Goal: Book appointment/travel/reservation

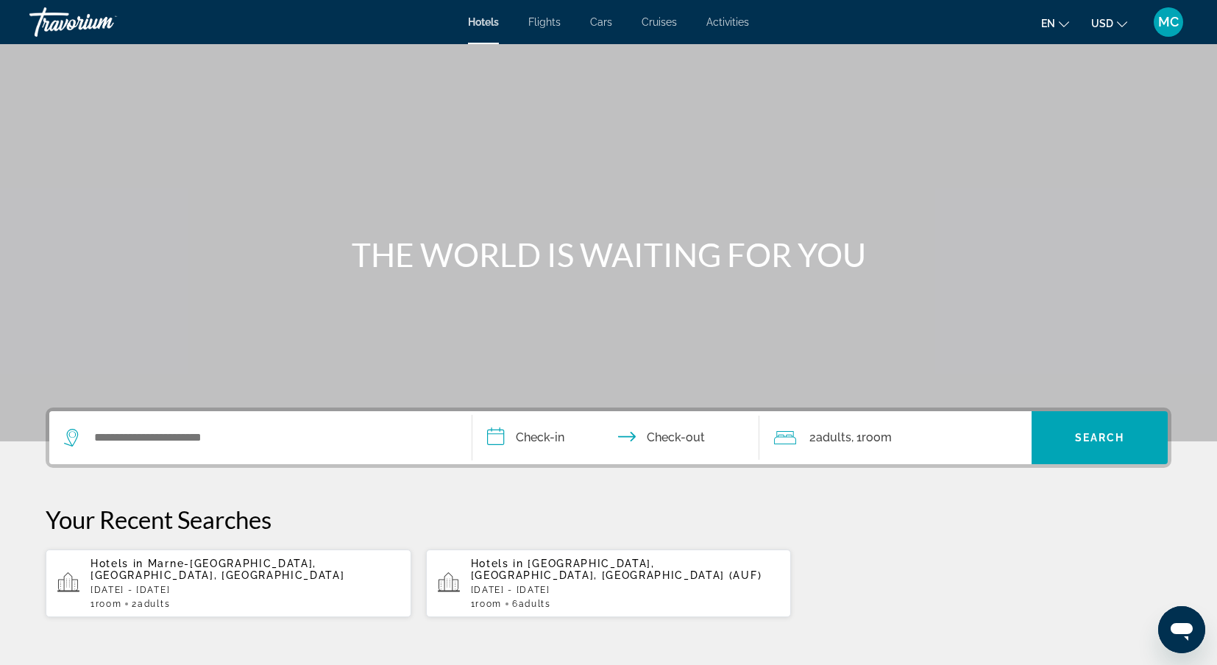
click at [201, 572] on div "Hotels in Marne-La-Vallee, Seine-Et-Marne, France Fri, 12 Sep - Sun, 14 Sep 1 R…" at bounding box center [245, 584] width 309 height 52
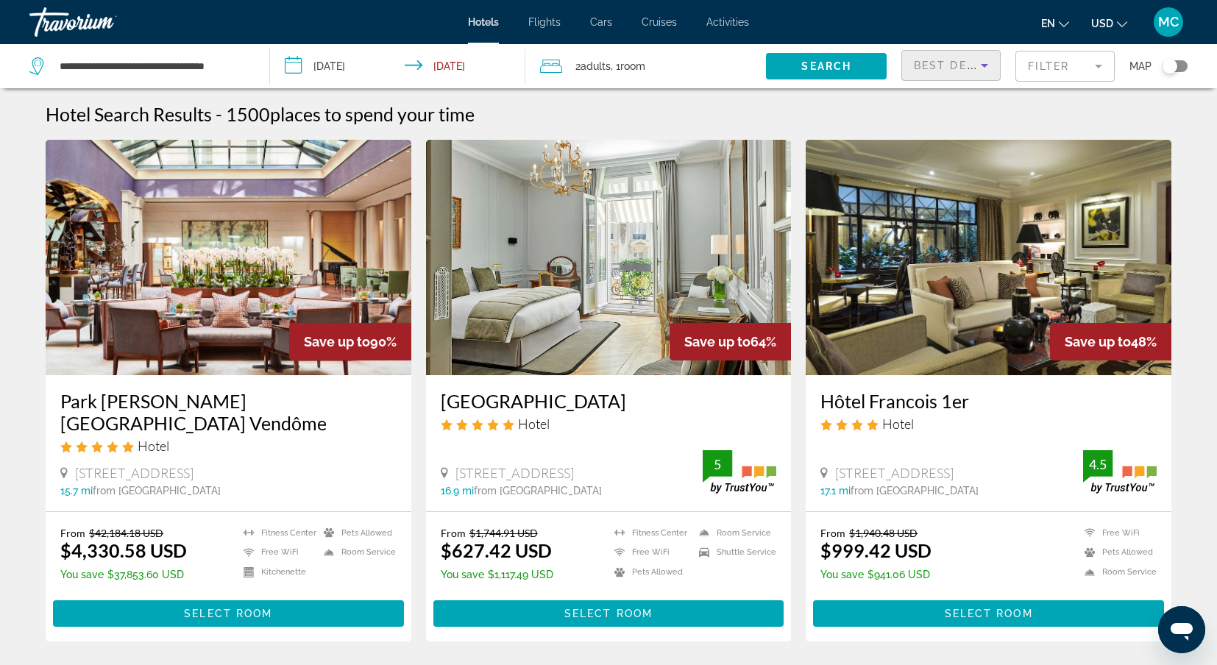
click at [931, 71] on div "Best Deals" at bounding box center [947, 66] width 67 height 18
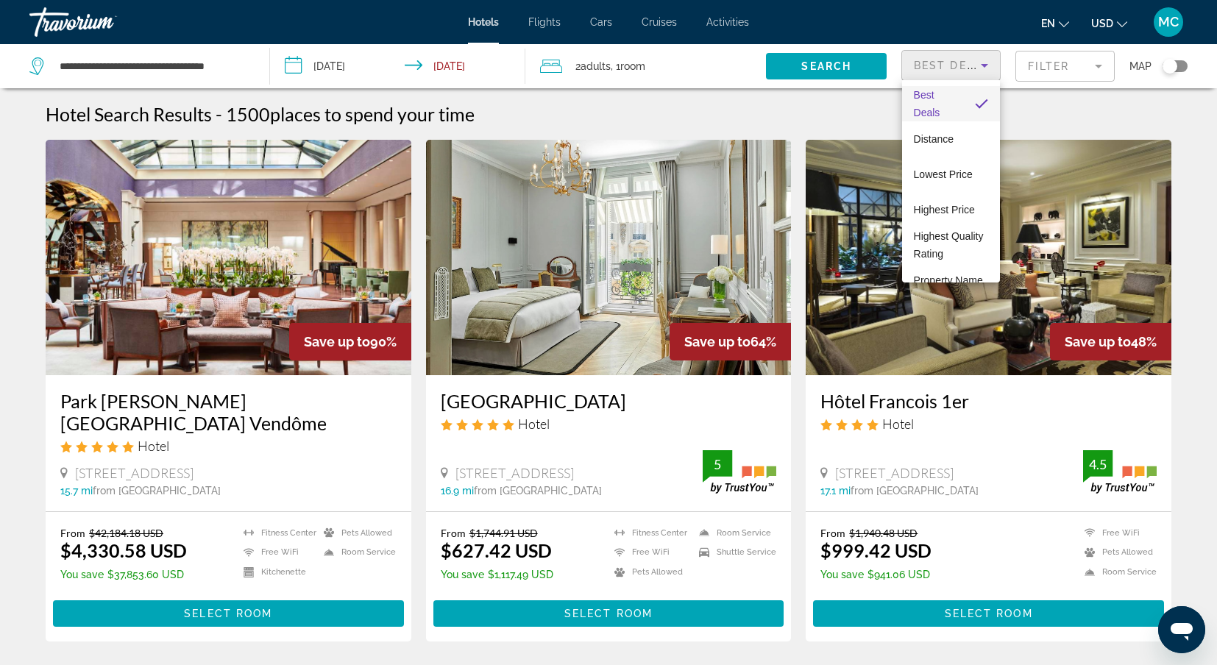
click at [1048, 26] on div at bounding box center [608, 332] width 1217 height 665
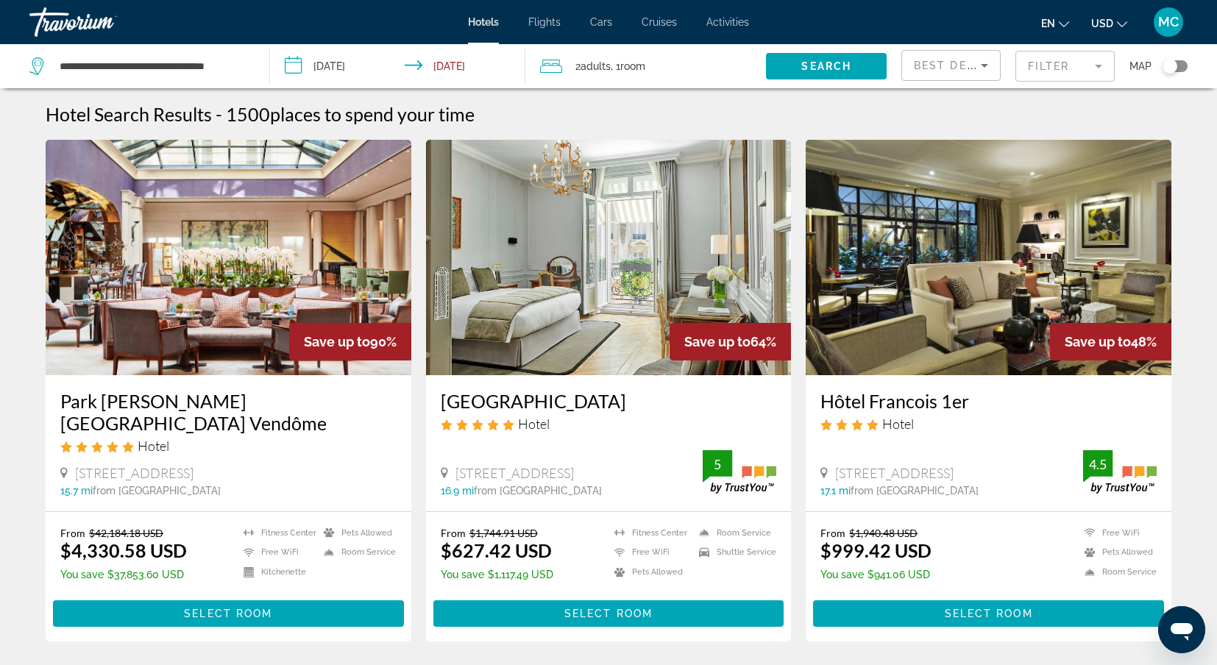
click at [1067, 20] on icon "Change language" at bounding box center [1064, 24] width 10 height 10
click at [1032, 99] on button "Français" at bounding box center [1026, 97] width 66 height 19
click at [1118, 26] on button "USD USD ($) MXN (Mex$) CAD (Can$) GBP (£) EUR (€) AUD (A$) NZD (NZ$) CNY (CN¥)" at bounding box center [1110, 23] width 36 height 21
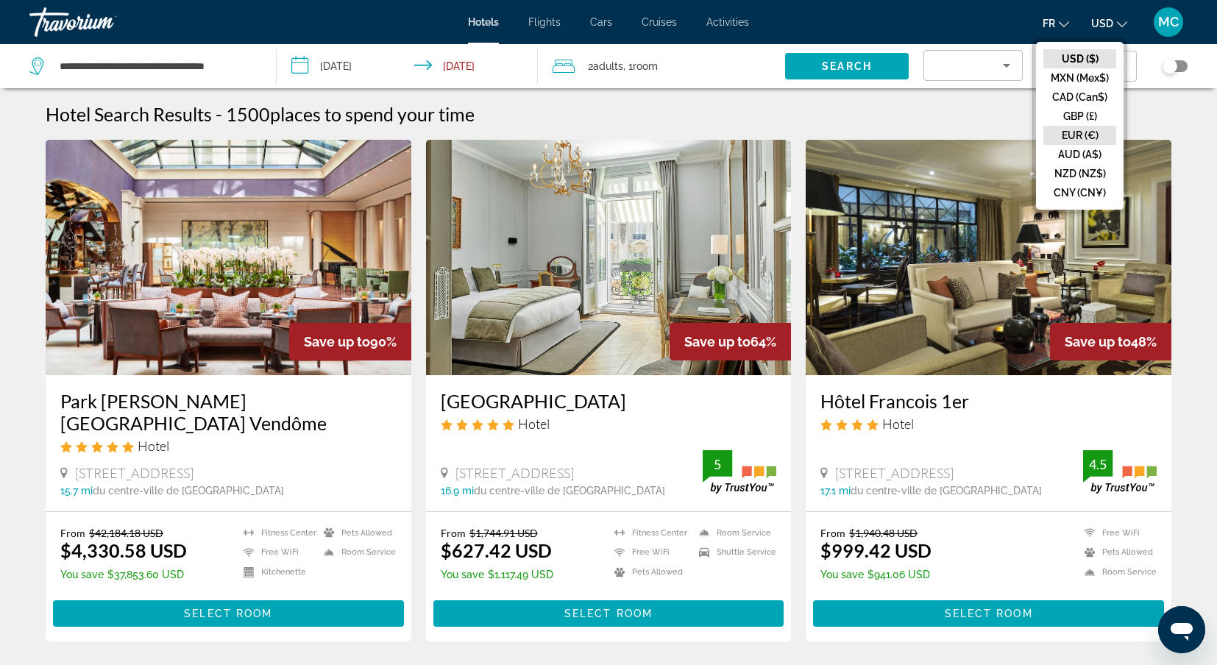
click at [1067, 134] on button "EUR (€)" at bounding box center [1080, 135] width 73 height 19
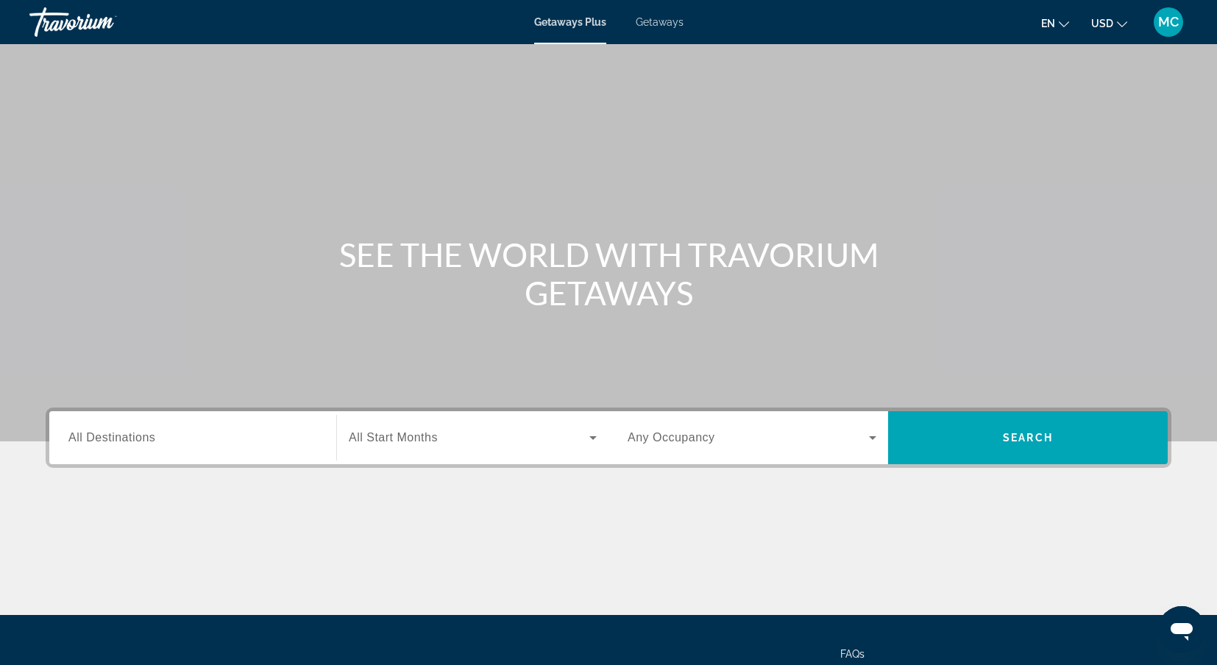
click at [663, 24] on span "Getaways" at bounding box center [660, 22] width 48 height 12
click at [123, 439] on span "All Destinations" at bounding box center [111, 437] width 87 height 13
click at [123, 439] on input "Destination All Destinations" at bounding box center [192, 439] width 249 height 18
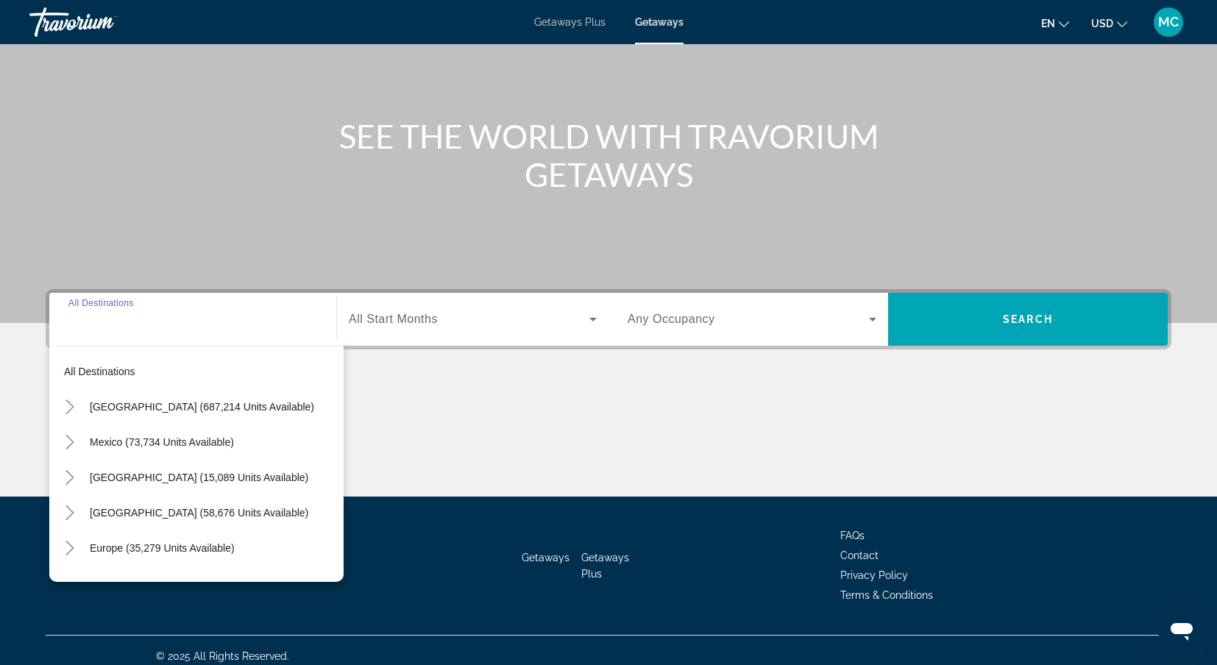
scroll to position [130, 0]
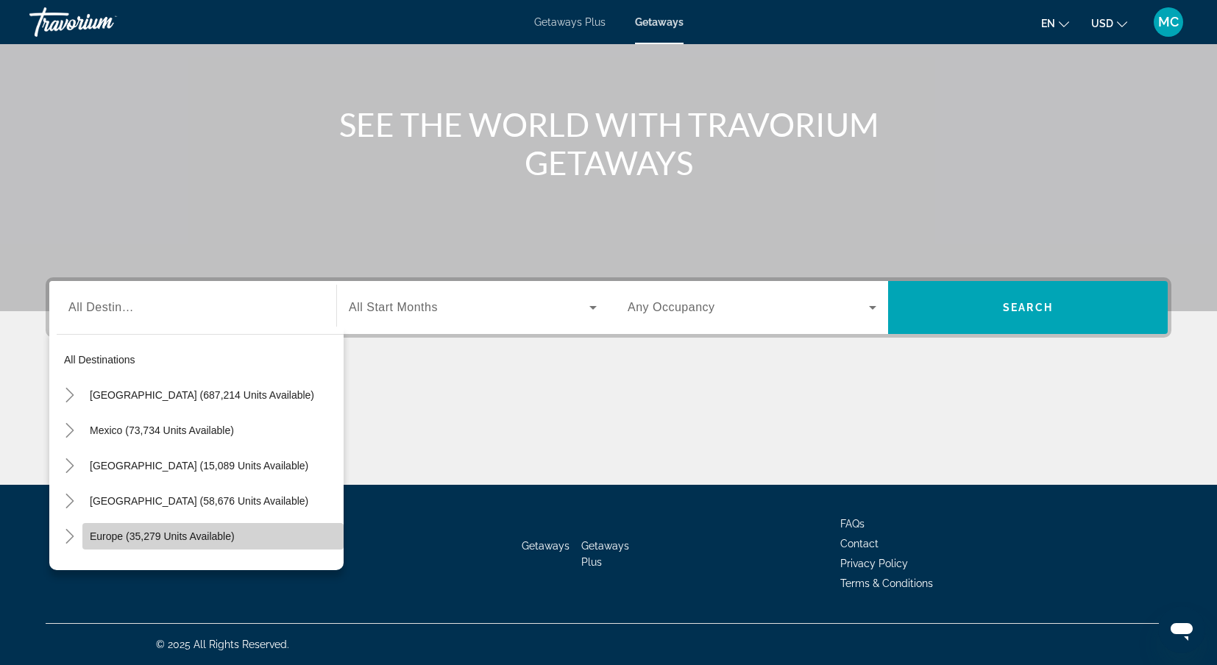
click at [102, 536] on span "Europe (35,279 units available)" at bounding box center [162, 537] width 145 height 12
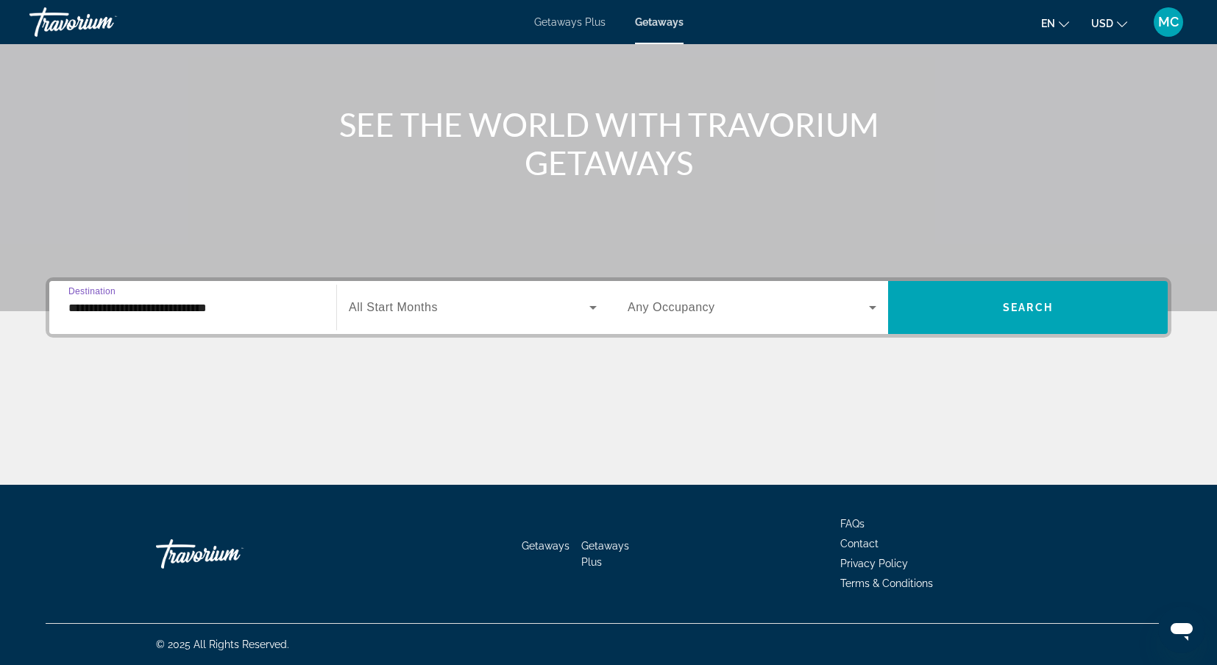
click at [213, 303] on input "**********" at bounding box center [192, 309] width 249 height 18
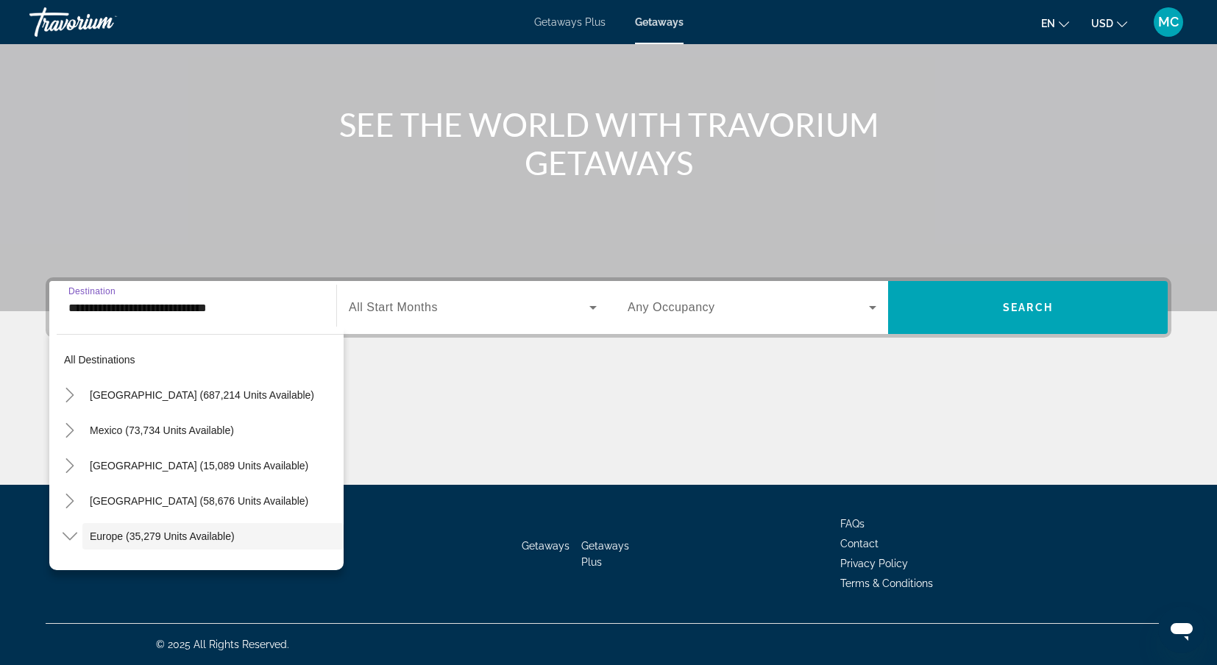
scroll to position [88, 0]
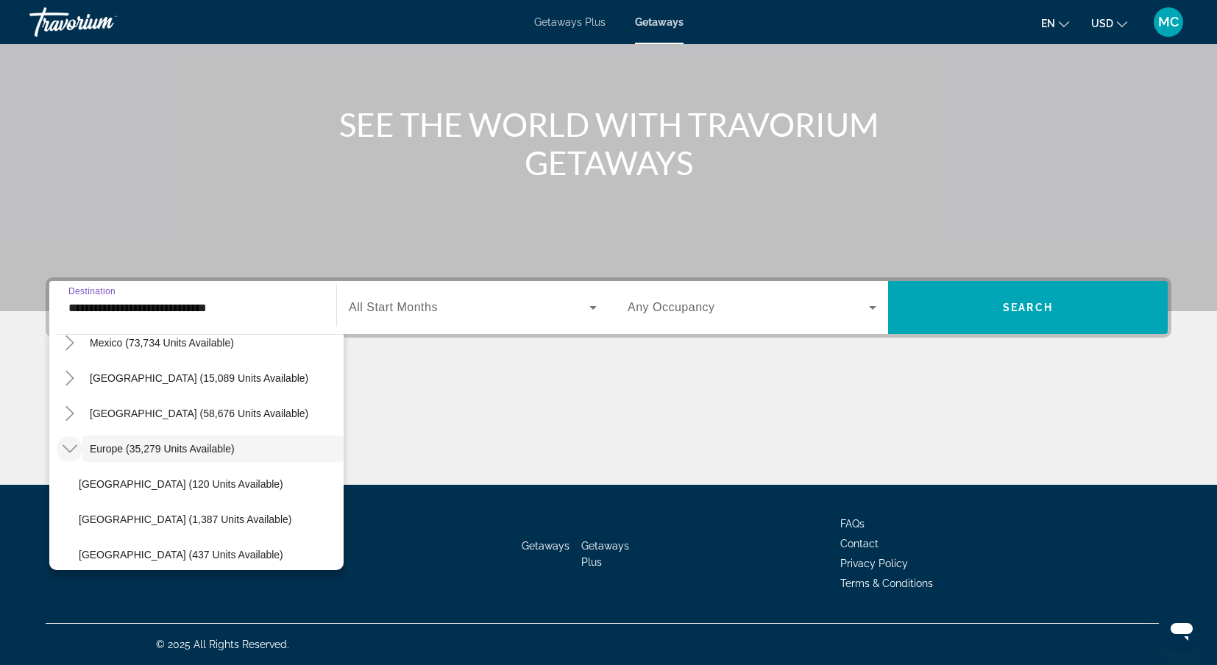
click at [71, 455] on icon "Toggle Europe (35,279 units available)" at bounding box center [70, 449] width 15 height 15
click at [66, 452] on icon "Toggle Europe (35,279 units available)" at bounding box center [70, 449] width 15 height 15
drag, startPoint x: 119, startPoint y: 557, endPoint x: 183, endPoint y: 474, distance: 105.0
drag, startPoint x: 245, startPoint y: 472, endPoint x: 236, endPoint y: 509, distance: 38.6
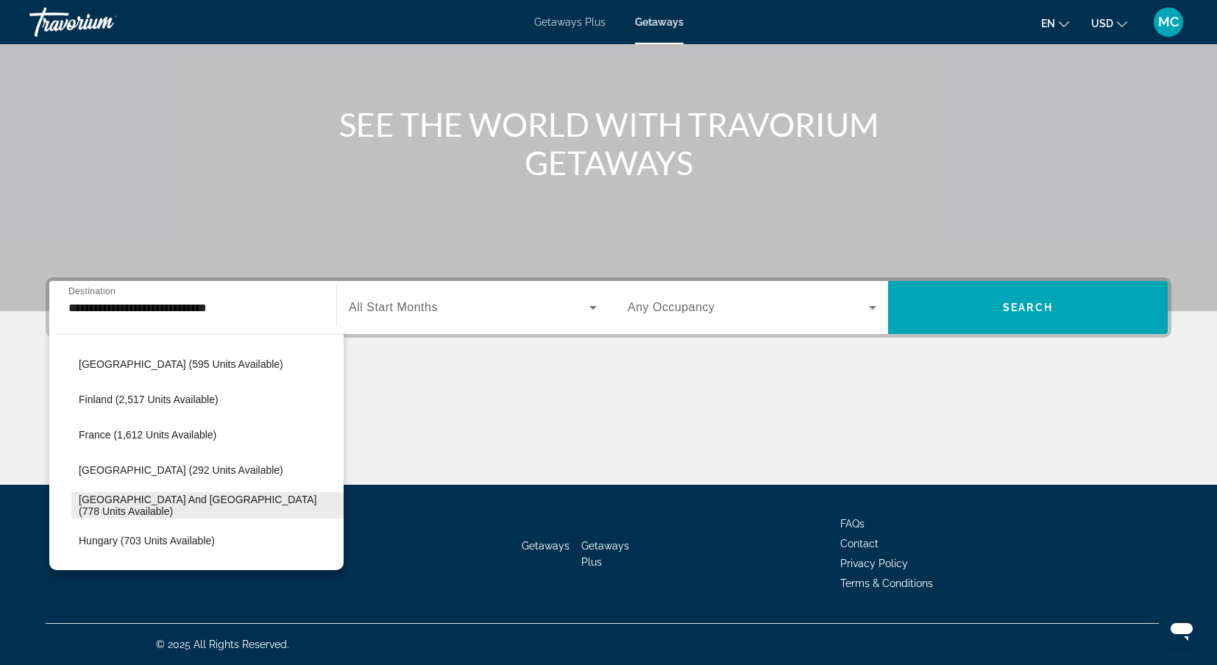
scroll to position [350, 0]
click at [229, 503] on span "[GEOGRAPHIC_DATA] and [GEOGRAPHIC_DATA] (778 units available)" at bounding box center [208, 505] width 258 height 24
type input "**********"
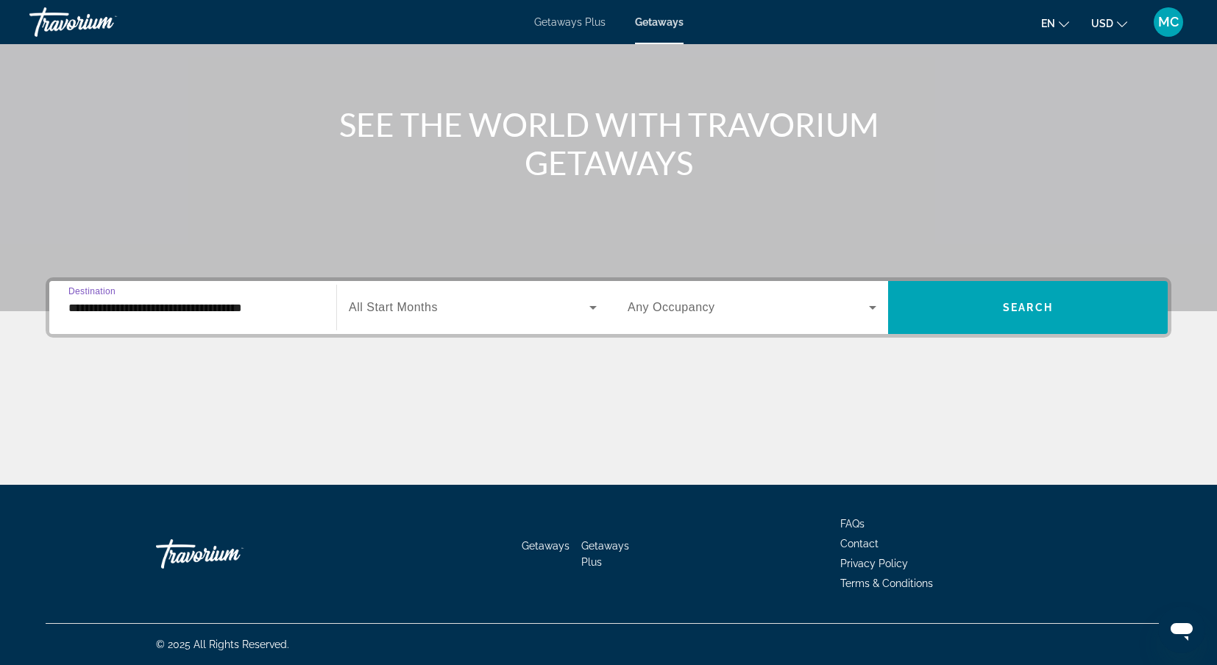
click at [392, 310] on span "All Start Months" at bounding box center [393, 307] width 89 height 13
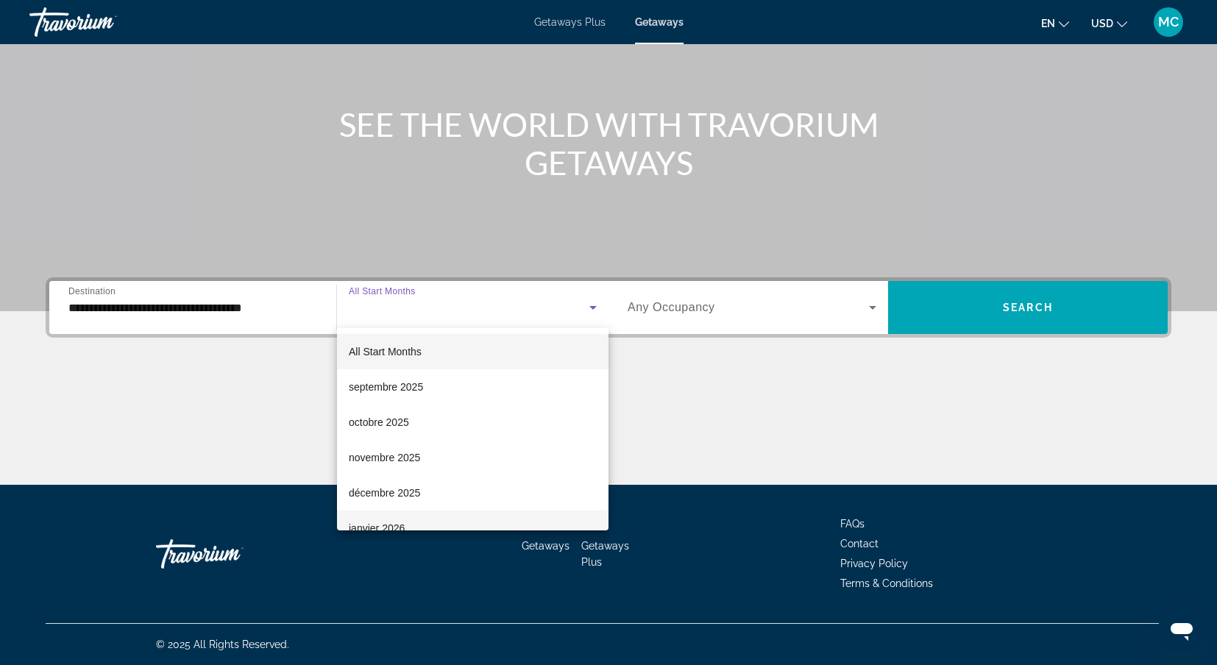
click at [403, 520] on span "janvier 2026" at bounding box center [377, 529] width 56 height 18
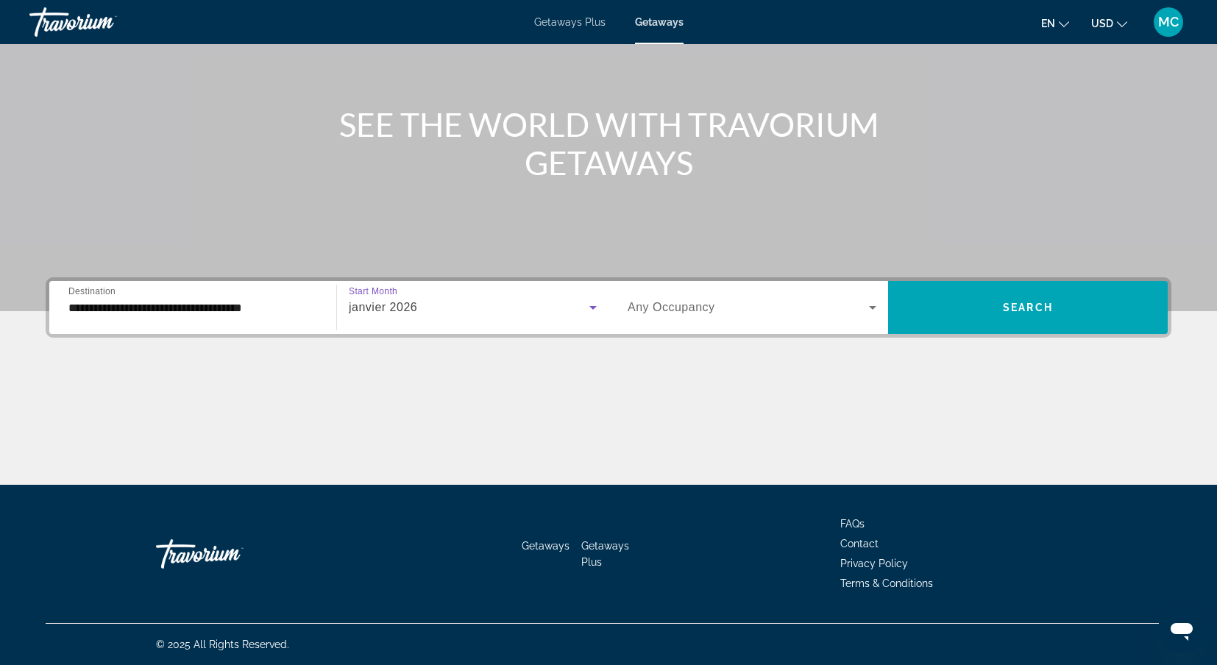
click at [721, 300] on span "Search widget" at bounding box center [748, 308] width 241 height 18
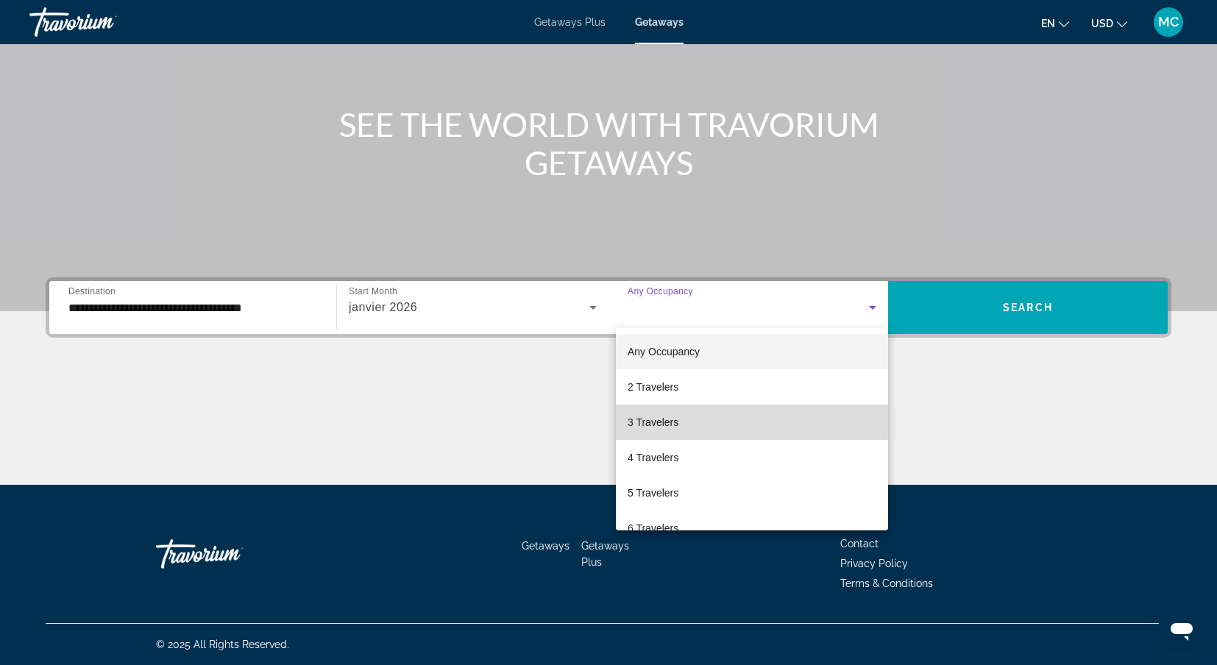
click at [689, 420] on mat-option "3 Travelers" at bounding box center [752, 422] width 272 height 35
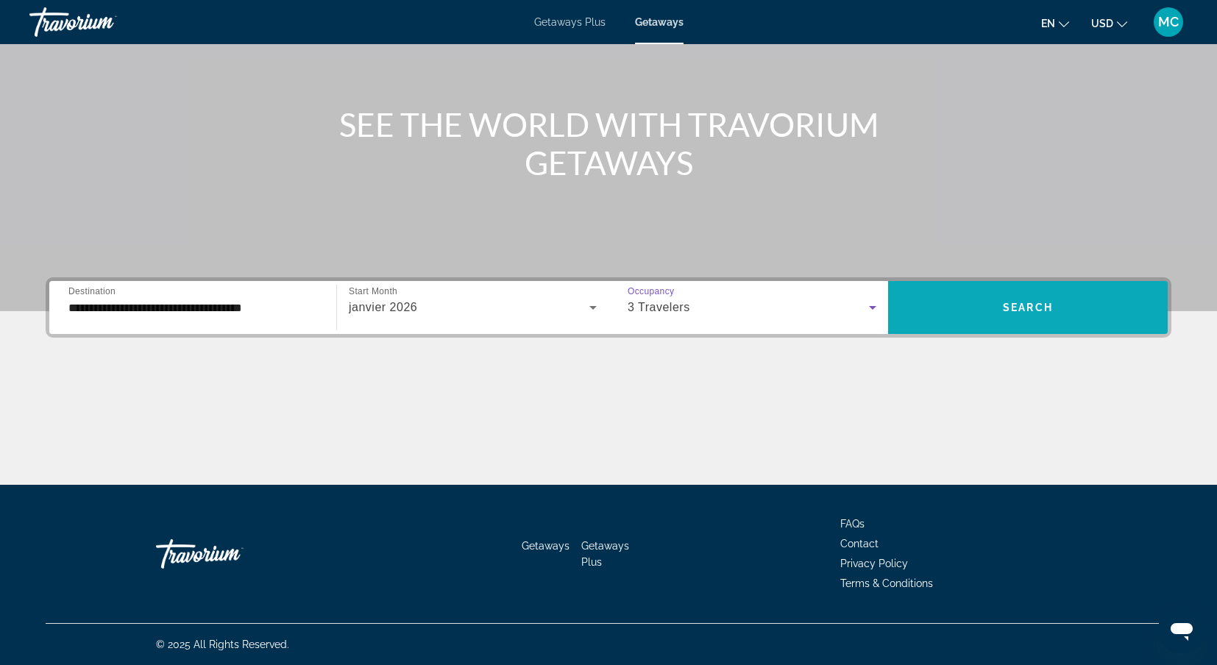
click at [1024, 307] on span "Search" at bounding box center [1028, 308] width 50 height 12
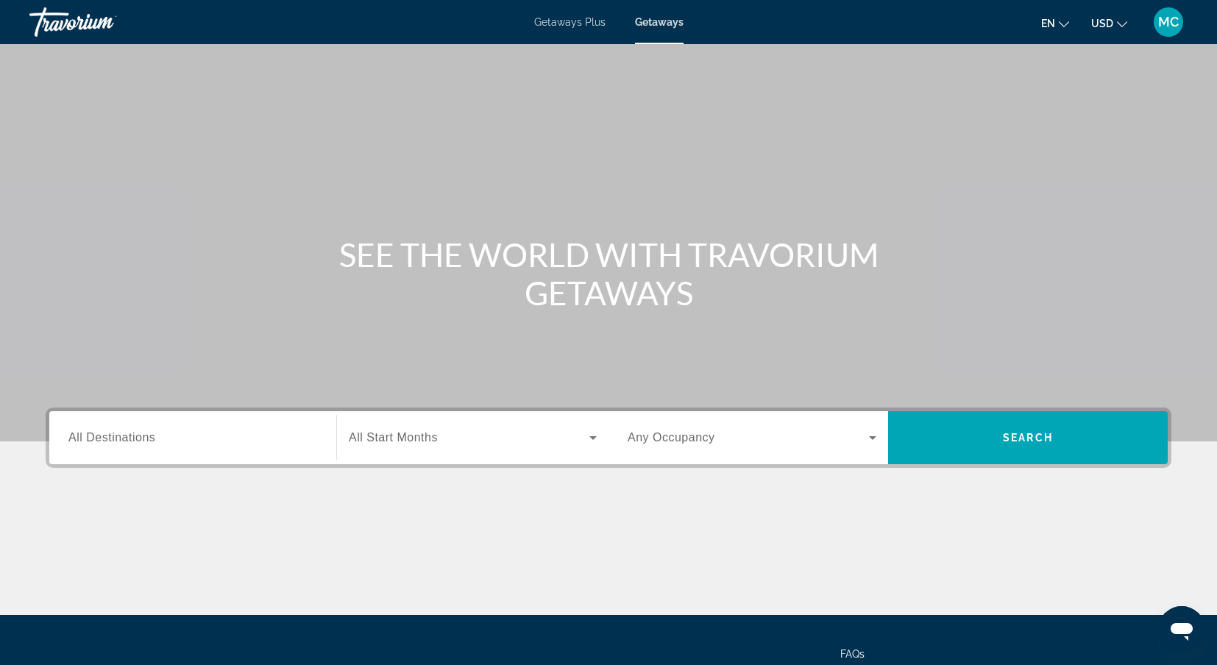
click at [124, 454] on div "Search widget" at bounding box center [192, 438] width 249 height 42
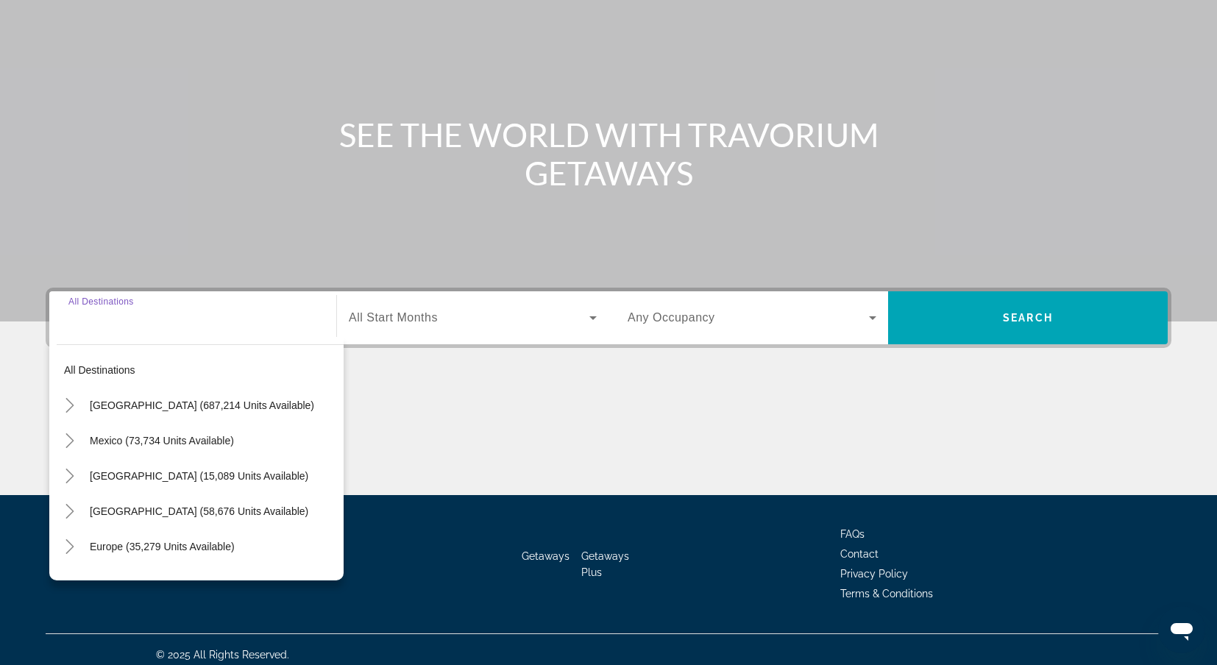
scroll to position [130, 0]
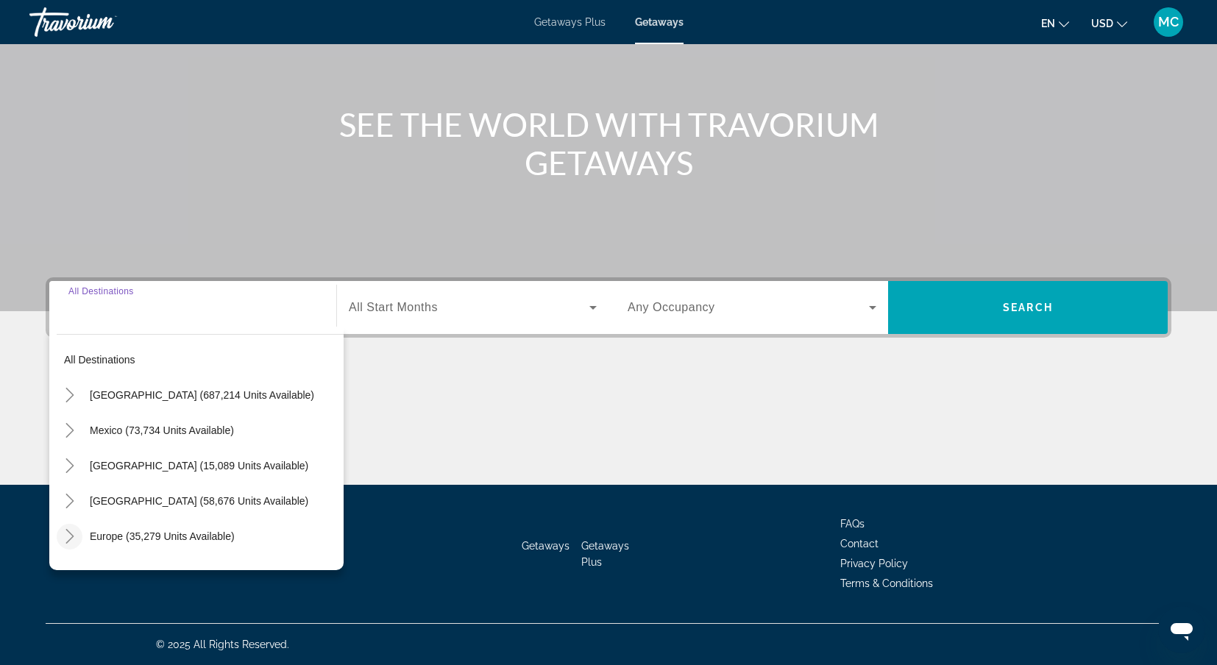
click at [68, 542] on icon "Toggle Europe (35,279 units available)" at bounding box center [70, 536] width 8 height 15
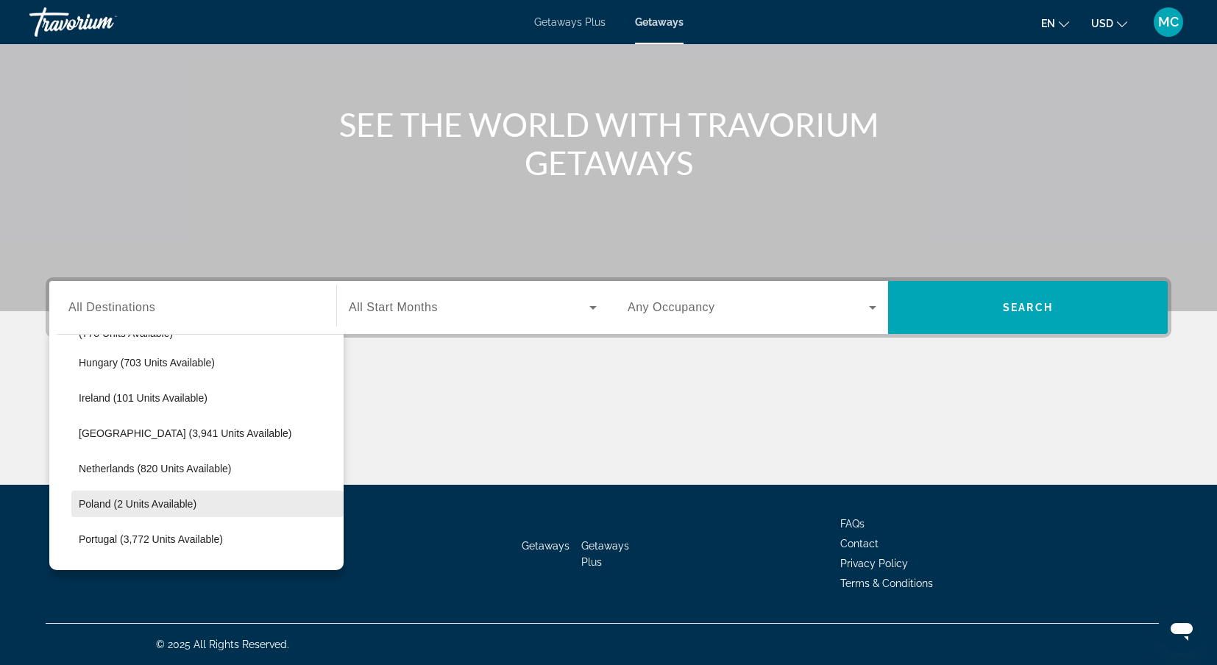
scroll to position [528, 0]
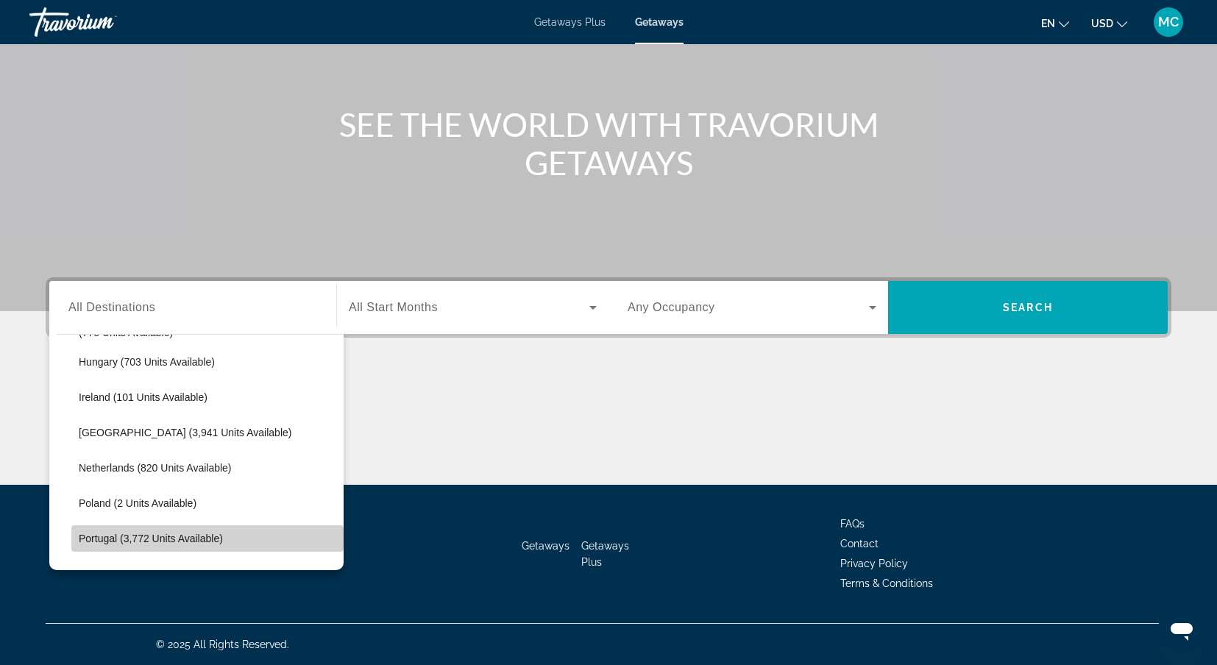
click at [163, 542] on span "Portugal (3,772 units available)" at bounding box center [151, 539] width 144 height 12
type input "**********"
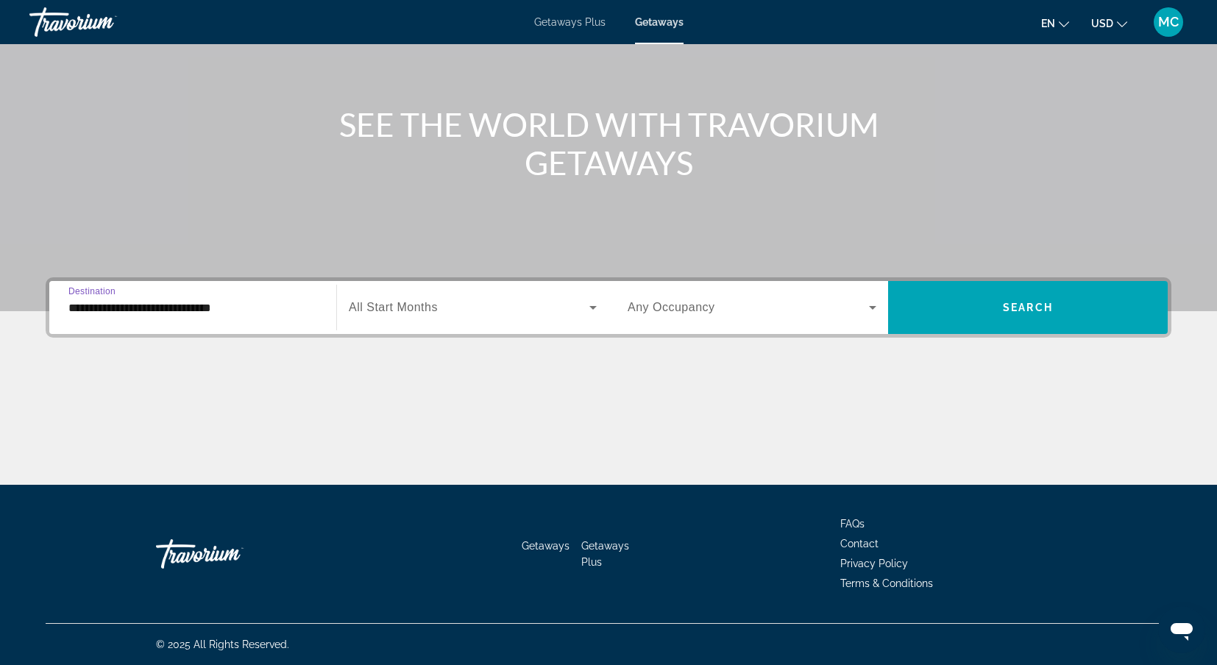
click at [442, 323] on div "Search widget" at bounding box center [473, 307] width 248 height 41
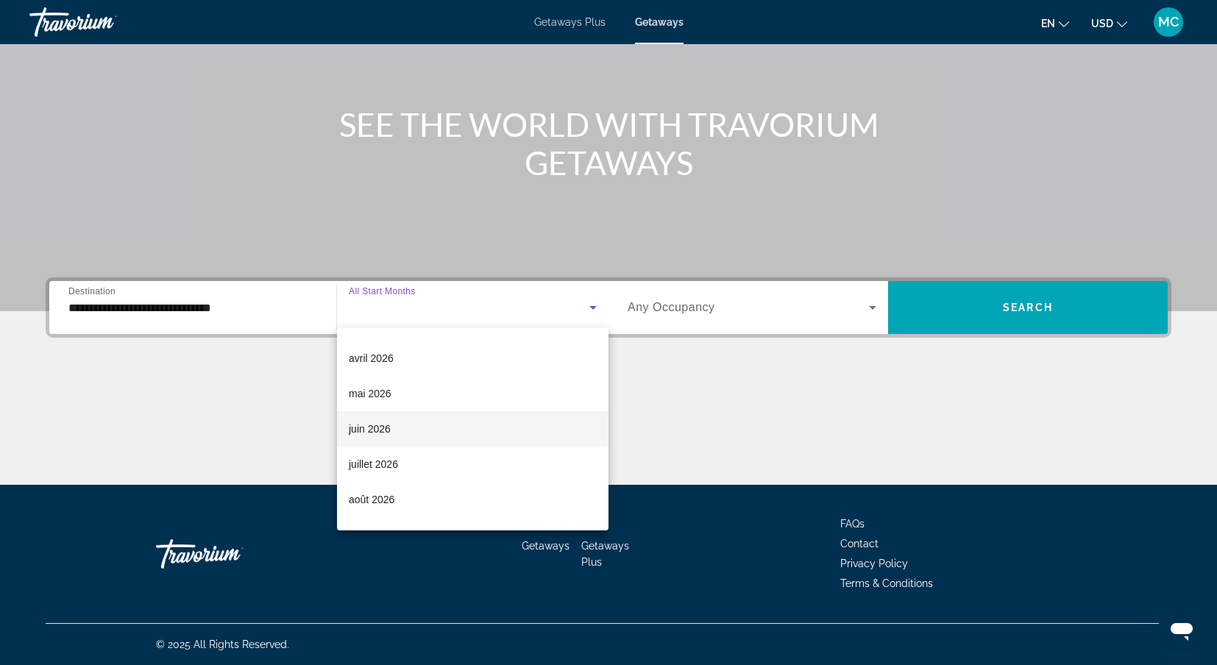
scroll to position [277, 0]
click at [417, 463] on mat-option "juillet 2026" at bounding box center [473, 463] width 272 height 35
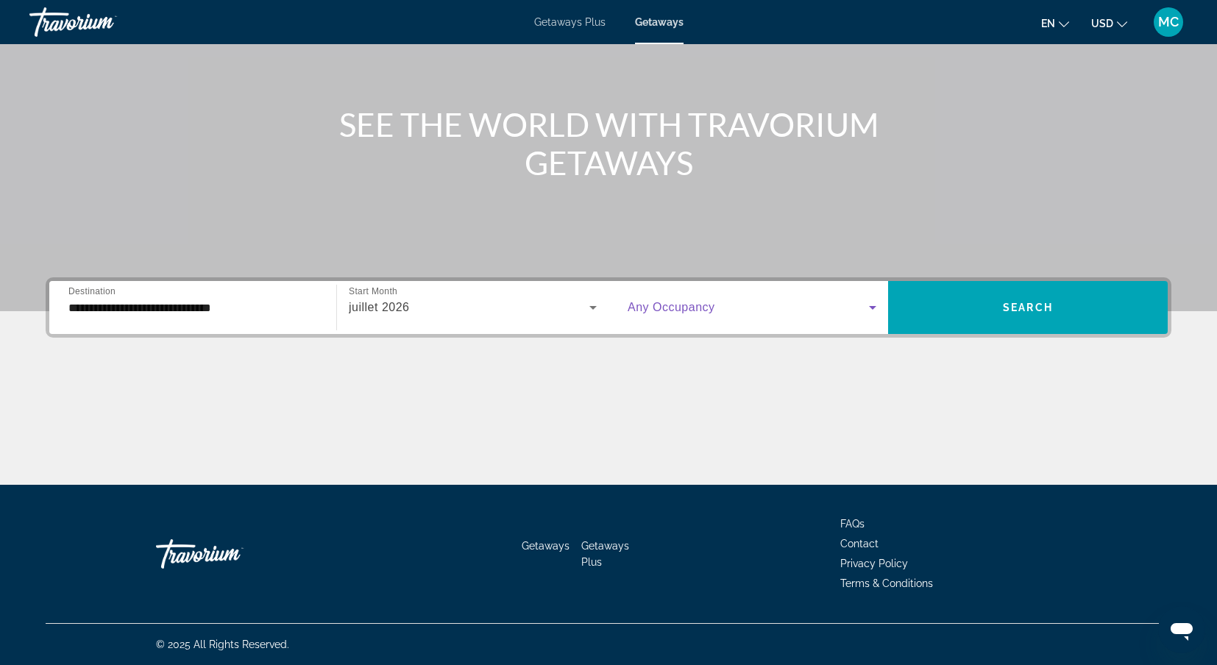
click at [664, 314] on span "Search widget" at bounding box center [748, 308] width 241 height 18
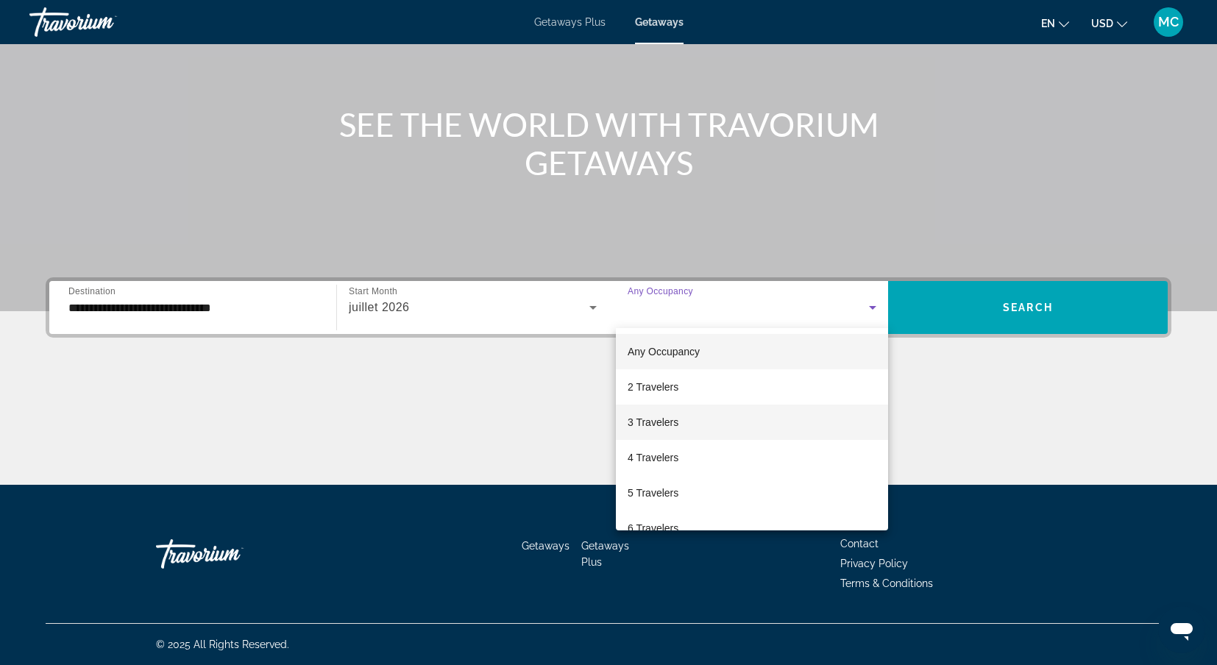
click at [670, 432] on mat-option "3 Travelers" at bounding box center [752, 422] width 272 height 35
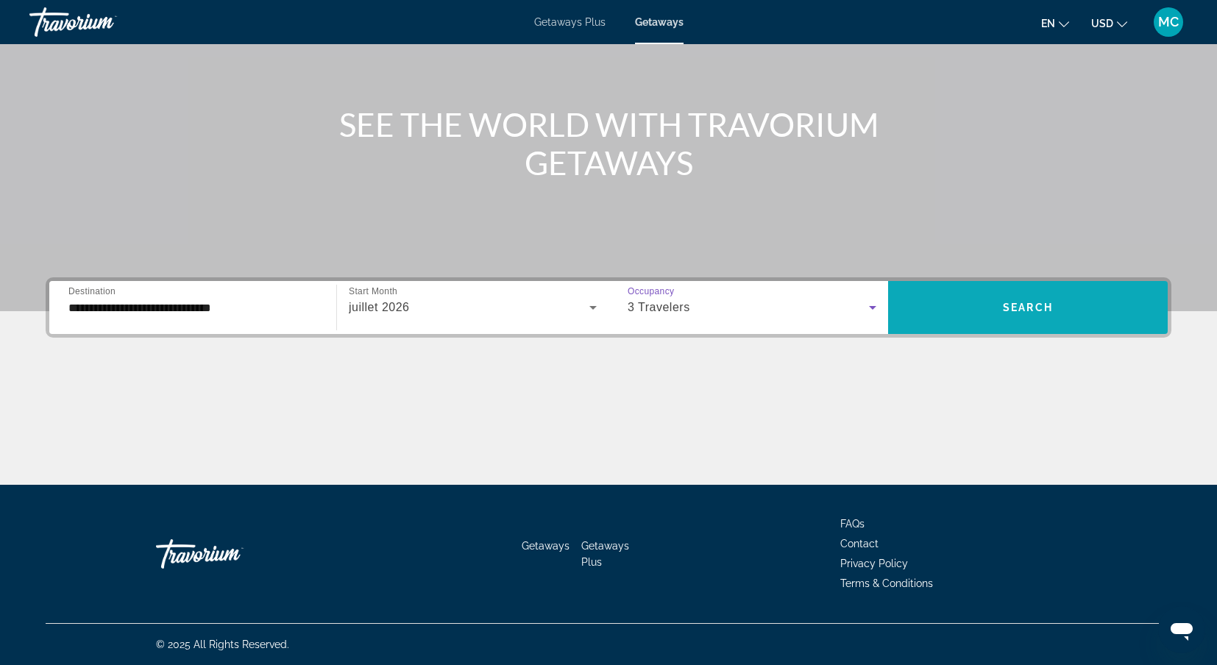
click at [993, 323] on span "Search widget" at bounding box center [1028, 307] width 280 height 35
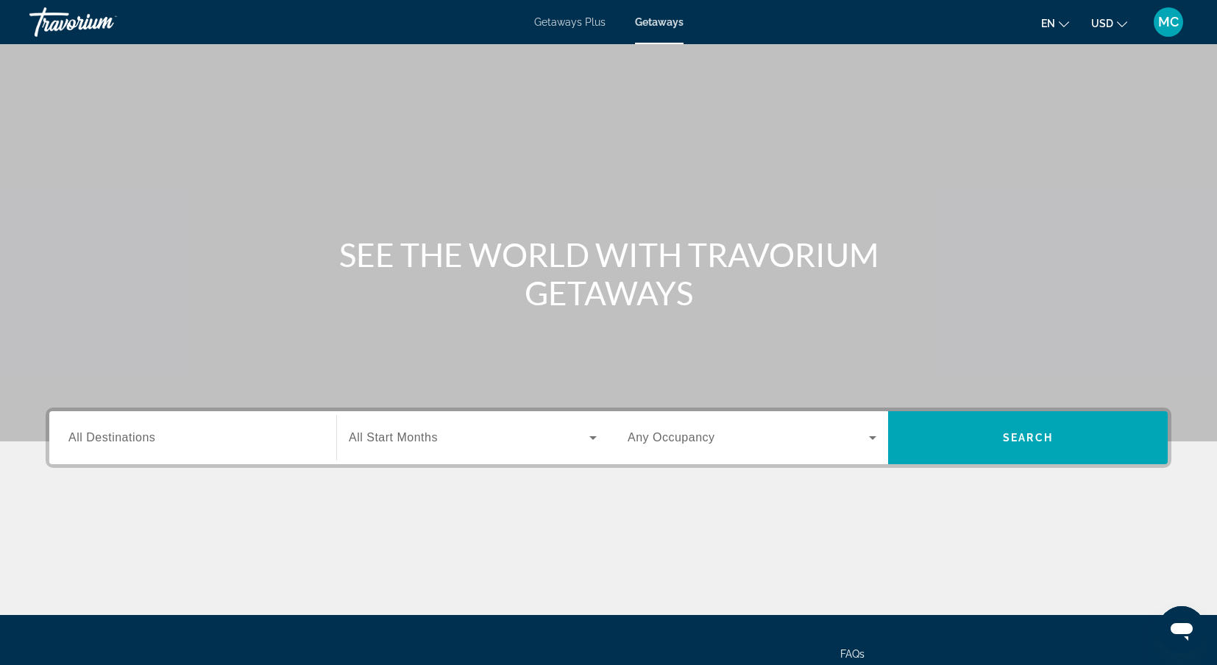
drag, startPoint x: 1088, startPoint y: 203, endPoint x: 1079, endPoint y: 203, distance: 8.8
click at [1079, 203] on div "Main content" at bounding box center [608, 221] width 1217 height 442
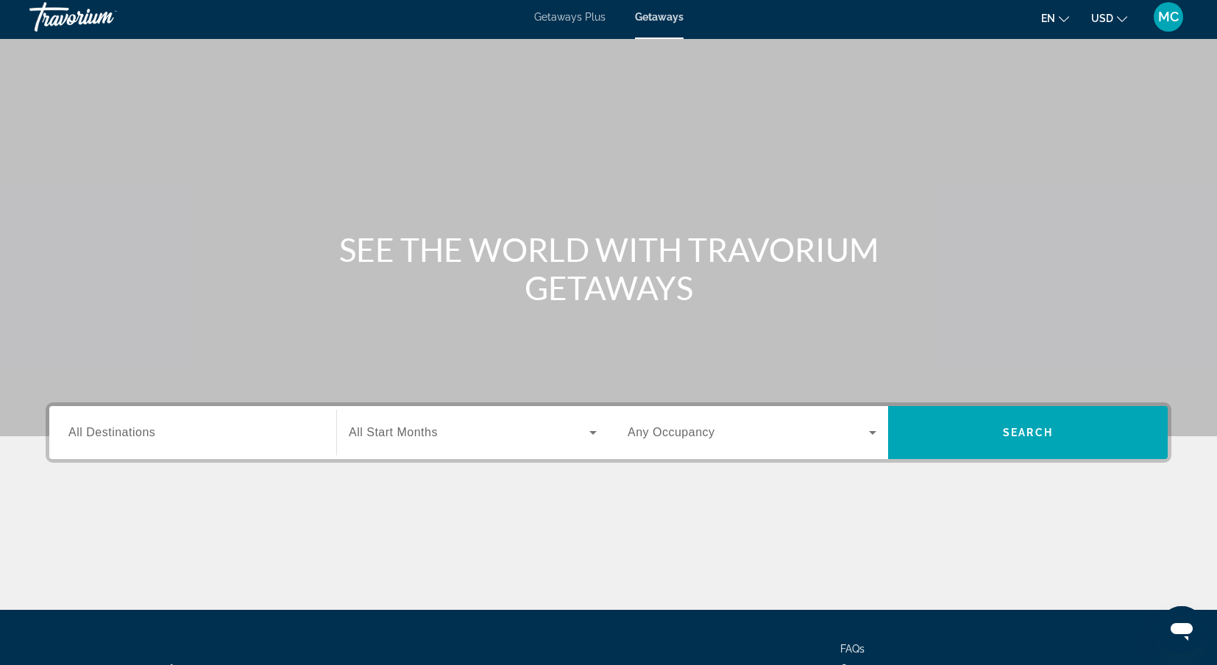
scroll to position [7, 0]
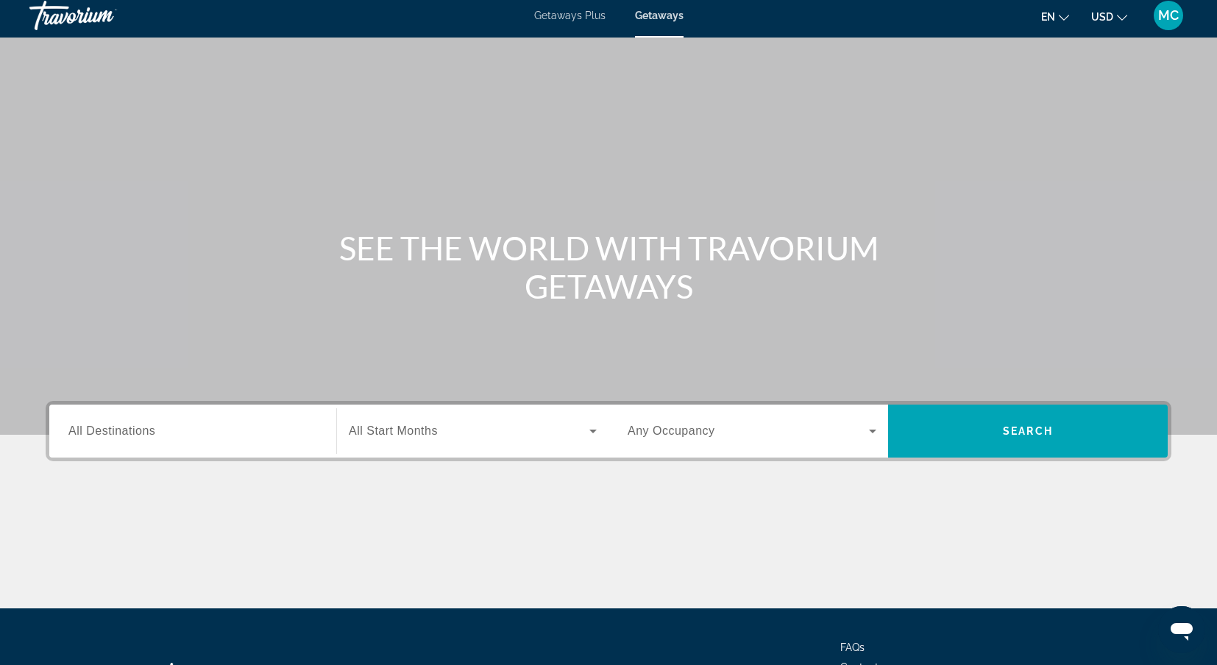
click at [212, 432] on input "Destination All Destinations" at bounding box center [192, 432] width 249 height 18
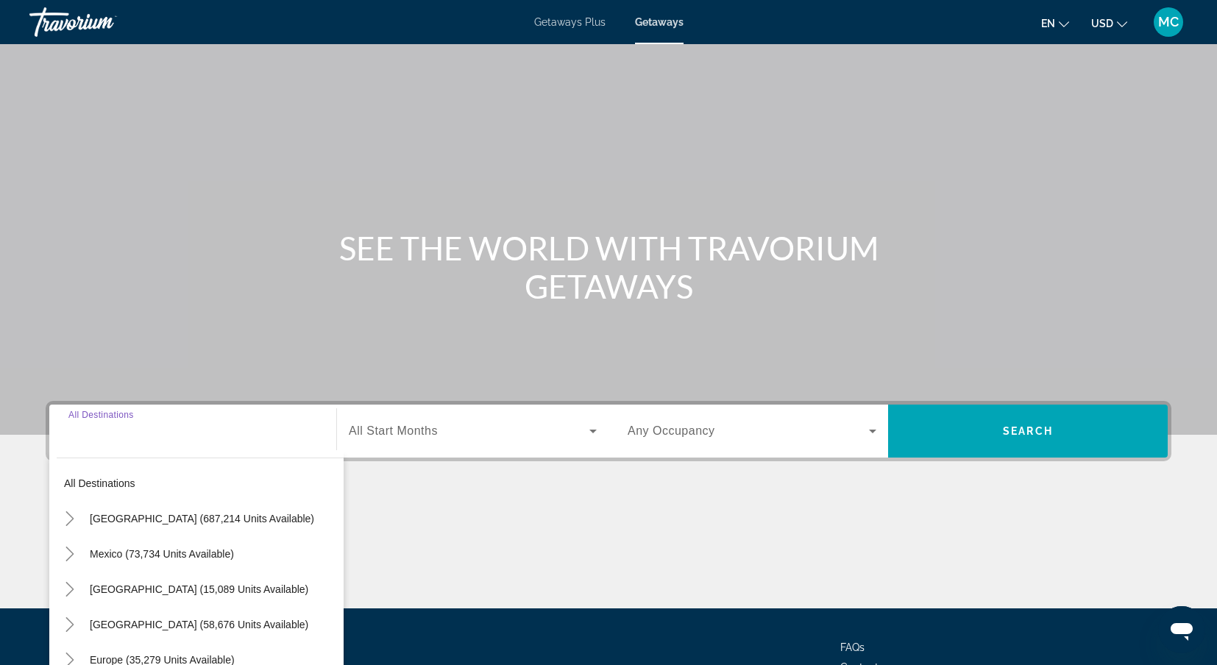
scroll to position [130, 0]
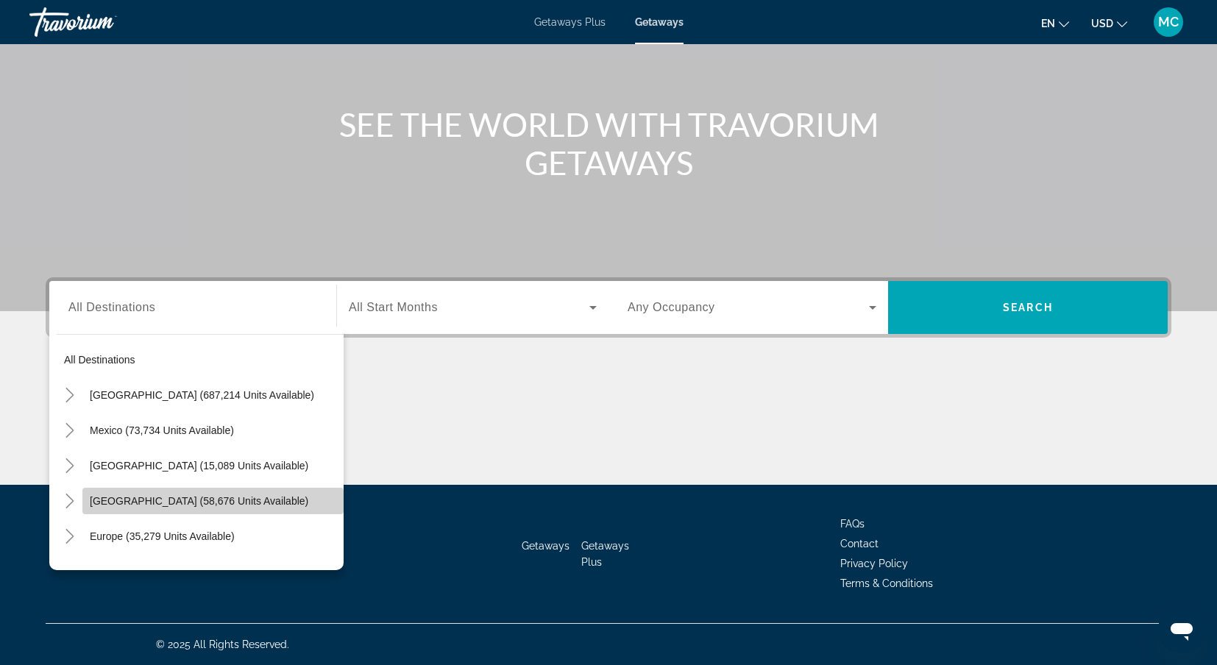
click at [128, 509] on span "Search widget" at bounding box center [212, 501] width 261 height 35
type input "**********"
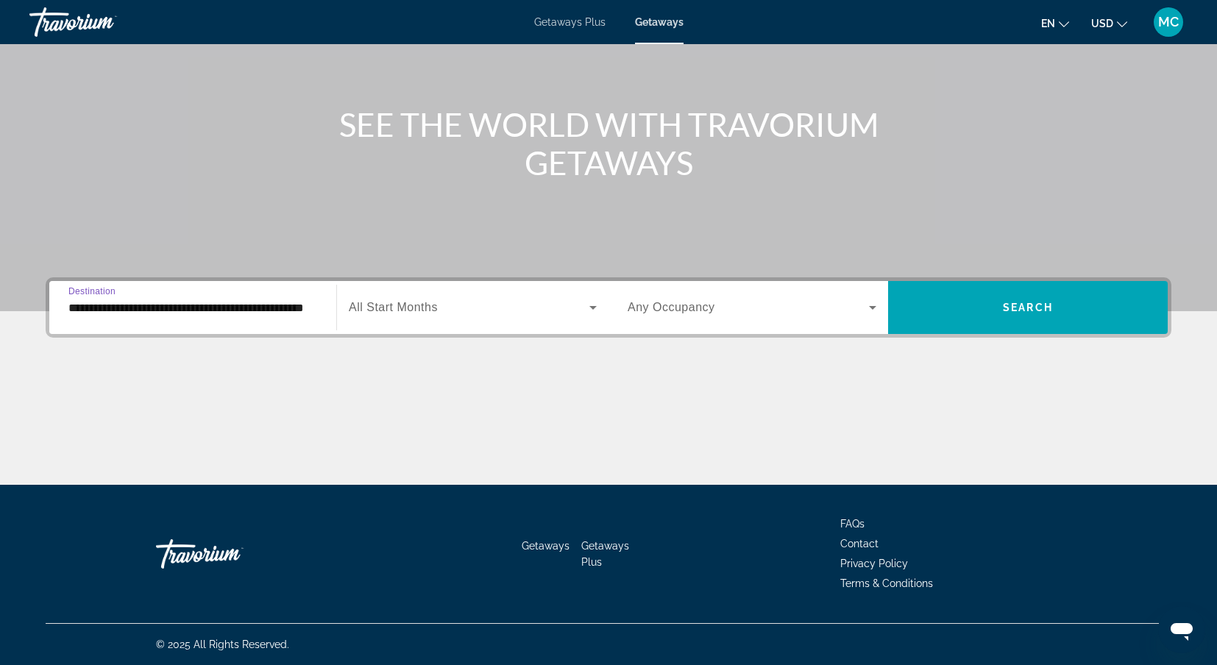
click at [389, 297] on div "Search widget" at bounding box center [473, 307] width 248 height 41
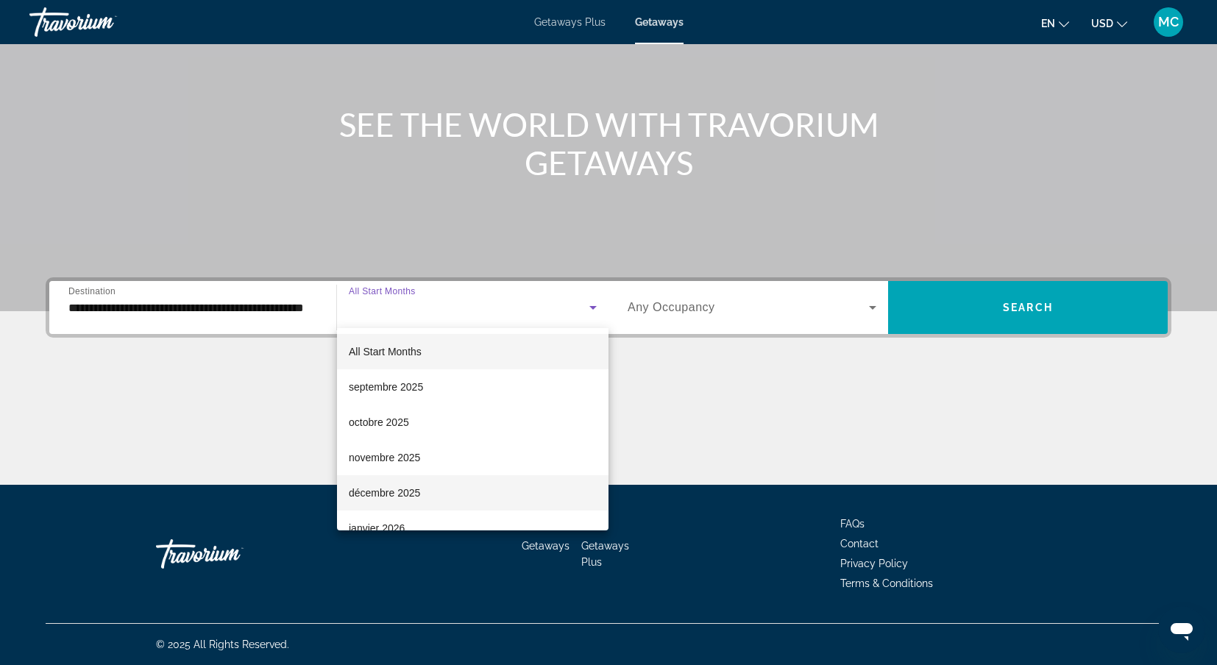
click at [402, 497] on span "décembre 2025" at bounding box center [384, 493] width 71 height 18
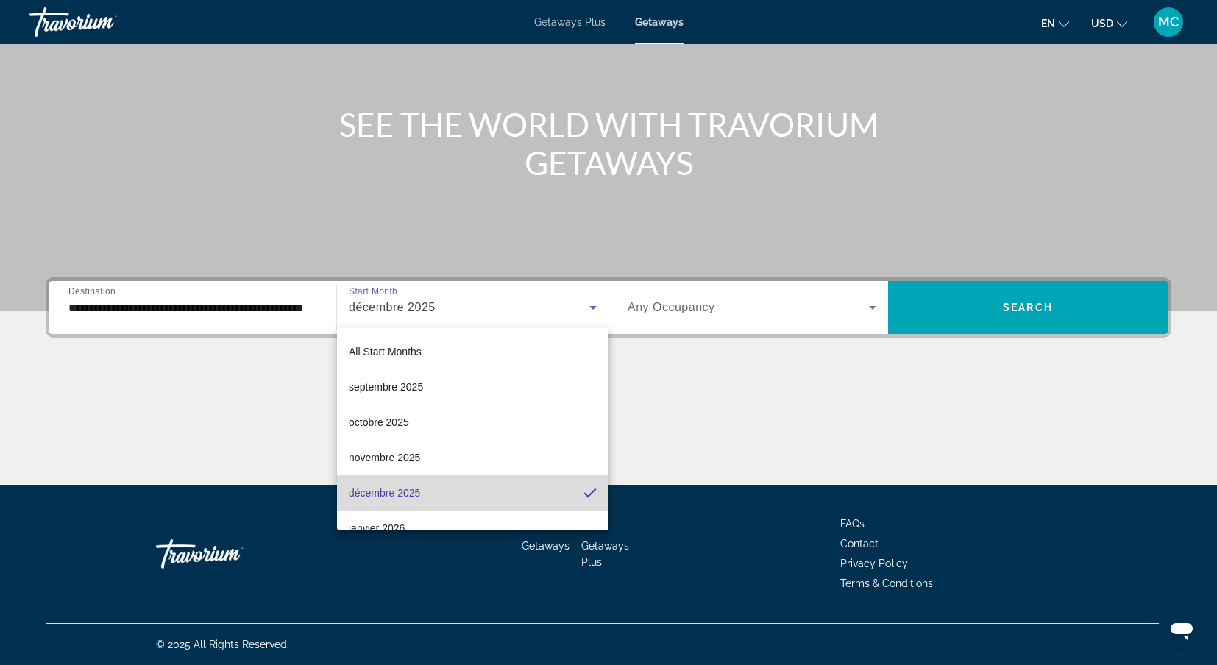
click at [402, 497] on div "Getaways Getaways Plus FAQs Contact Privacy Policy Terms & Conditions" at bounding box center [609, 554] width 1126 height 138
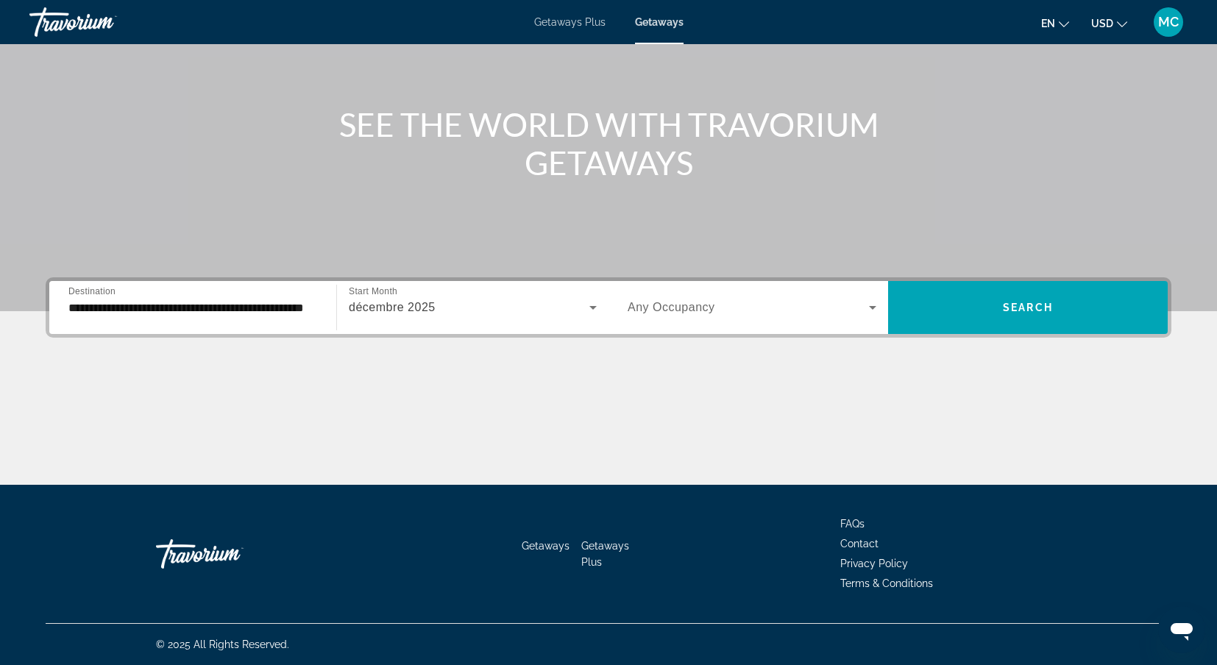
click at [659, 323] on div "Search widget" at bounding box center [752, 307] width 249 height 41
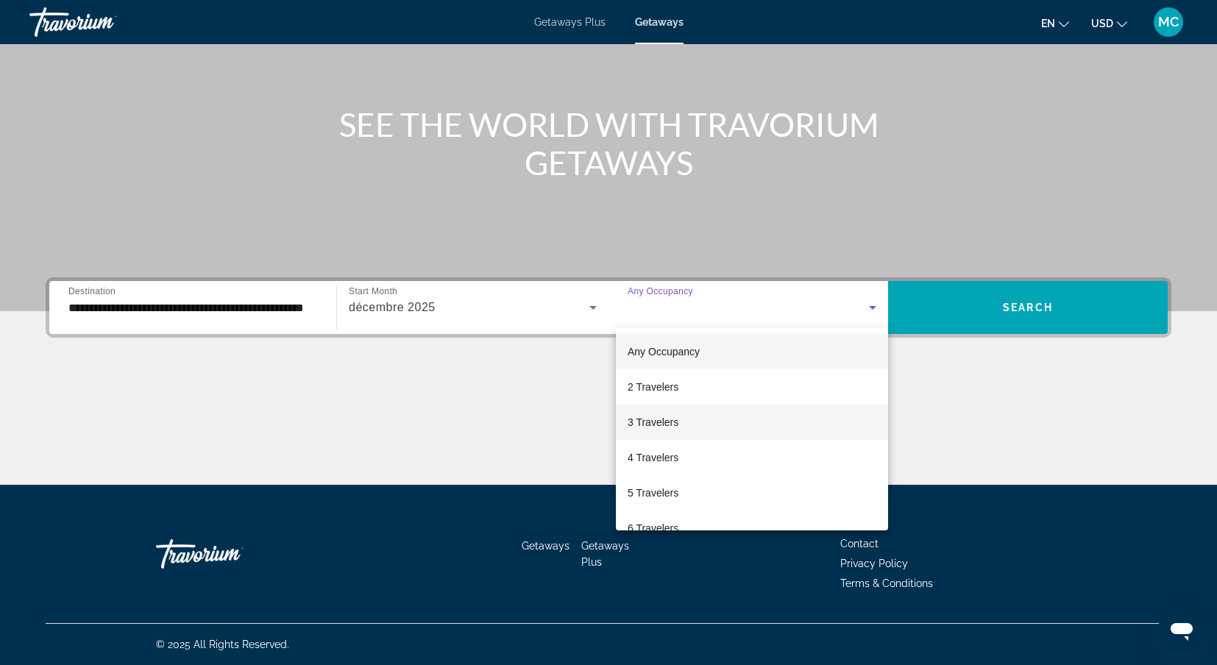
click at [665, 430] on span "3 Travelers" at bounding box center [653, 423] width 51 height 18
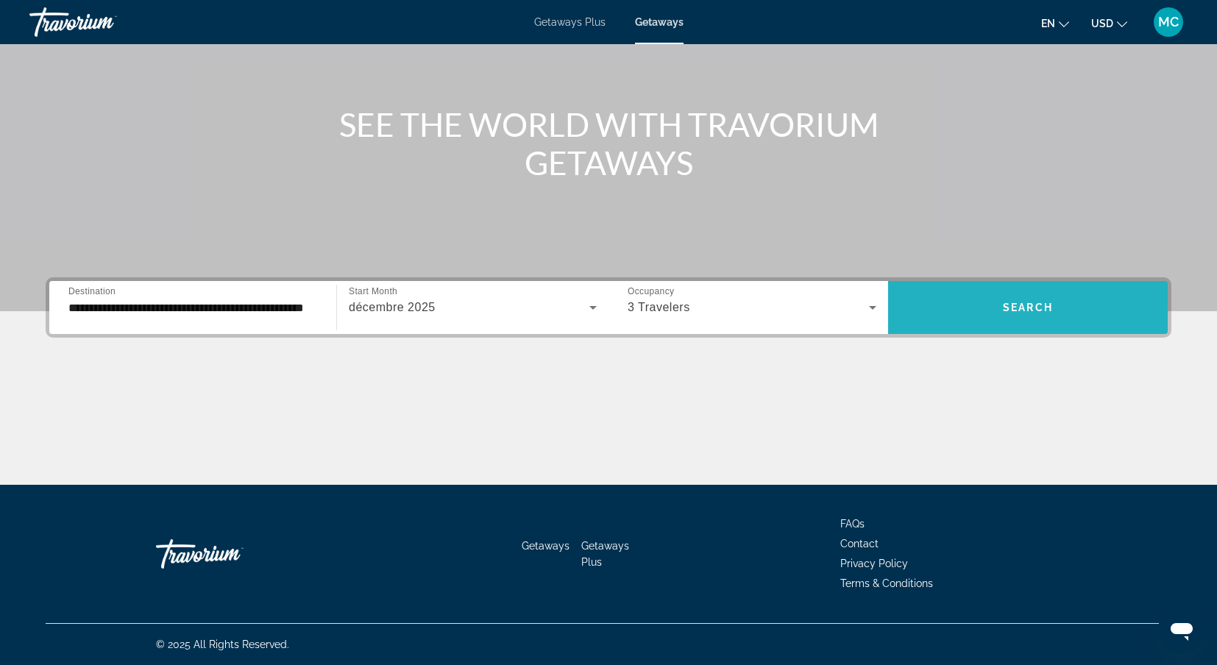
click at [1048, 322] on span "Search widget" at bounding box center [1028, 307] width 280 height 35
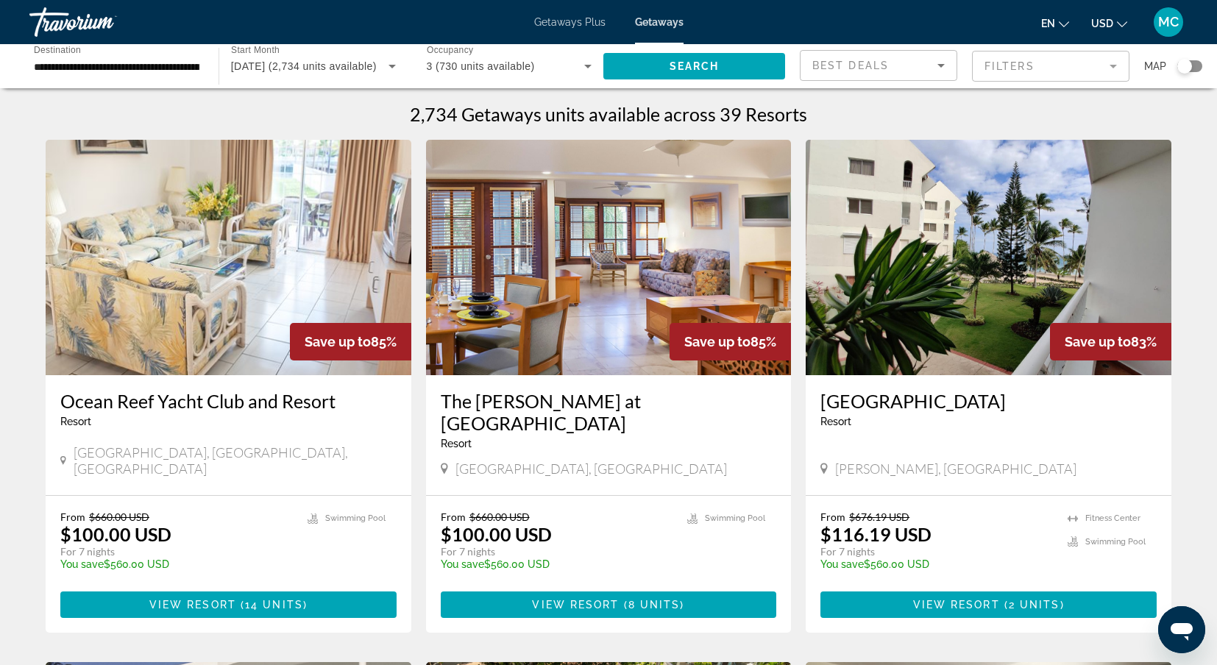
drag, startPoint x: 163, startPoint y: 490, endPoint x: 163, endPoint y: 448, distance: 42.7
click at [163, 496] on div "From $660.00 USD $100.00 USD For 7 nights You save $560.00 USD temp 3.7 [GEOGRA…" at bounding box center [229, 564] width 366 height 137
click at [1113, 29] on button "USD USD ($) MXN (Mex$) CAD (Can$) GBP (£) EUR (€) AUD (A$) NZD (NZ$) CNY (CN¥)" at bounding box center [1110, 23] width 36 height 21
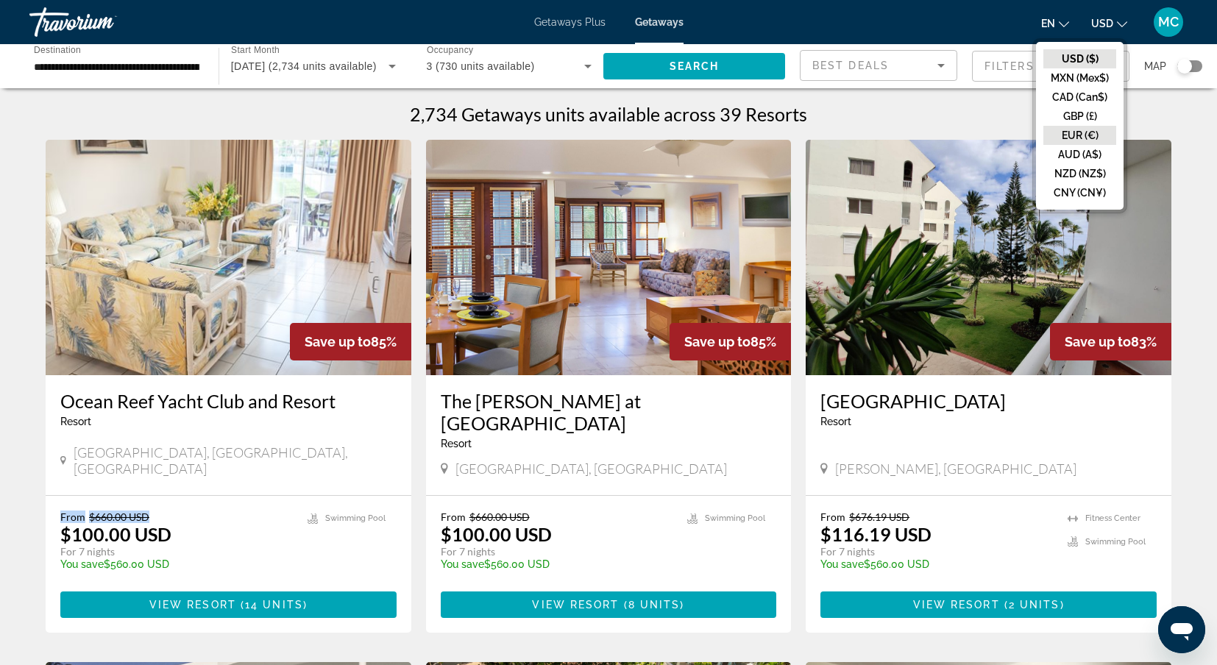
click at [1086, 127] on button "EUR (€)" at bounding box center [1080, 135] width 73 height 19
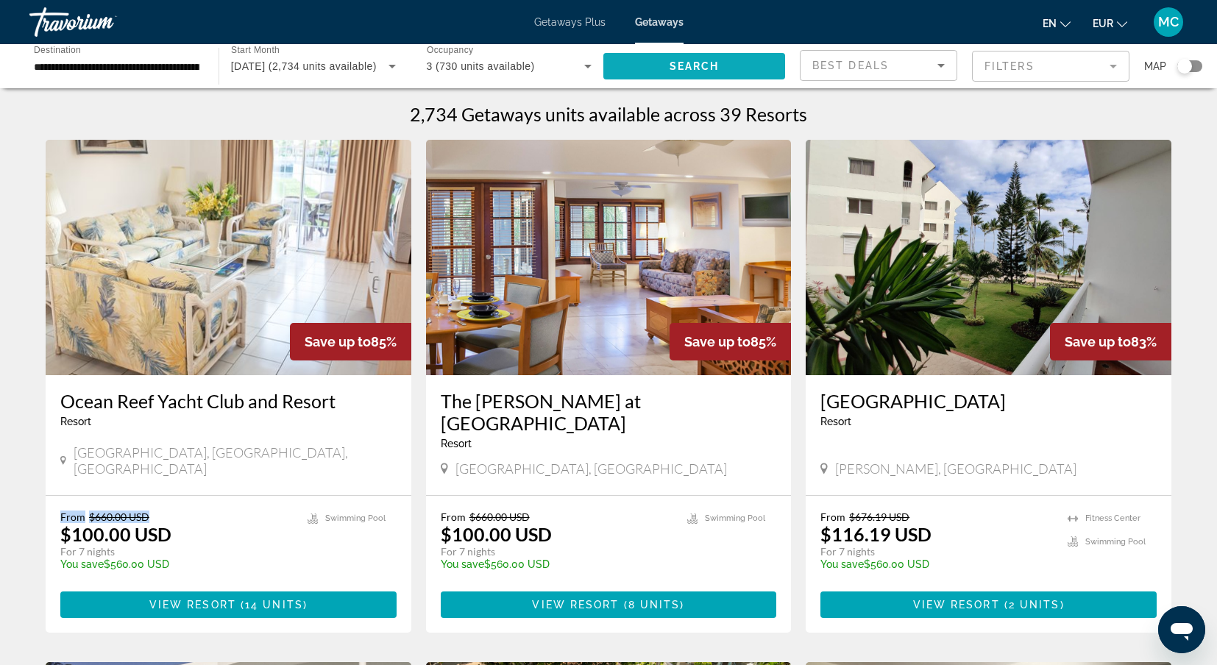
click at [707, 60] on span "Search widget" at bounding box center [695, 66] width 182 height 35
click at [1100, 28] on span "EUR" at bounding box center [1103, 24] width 21 height 12
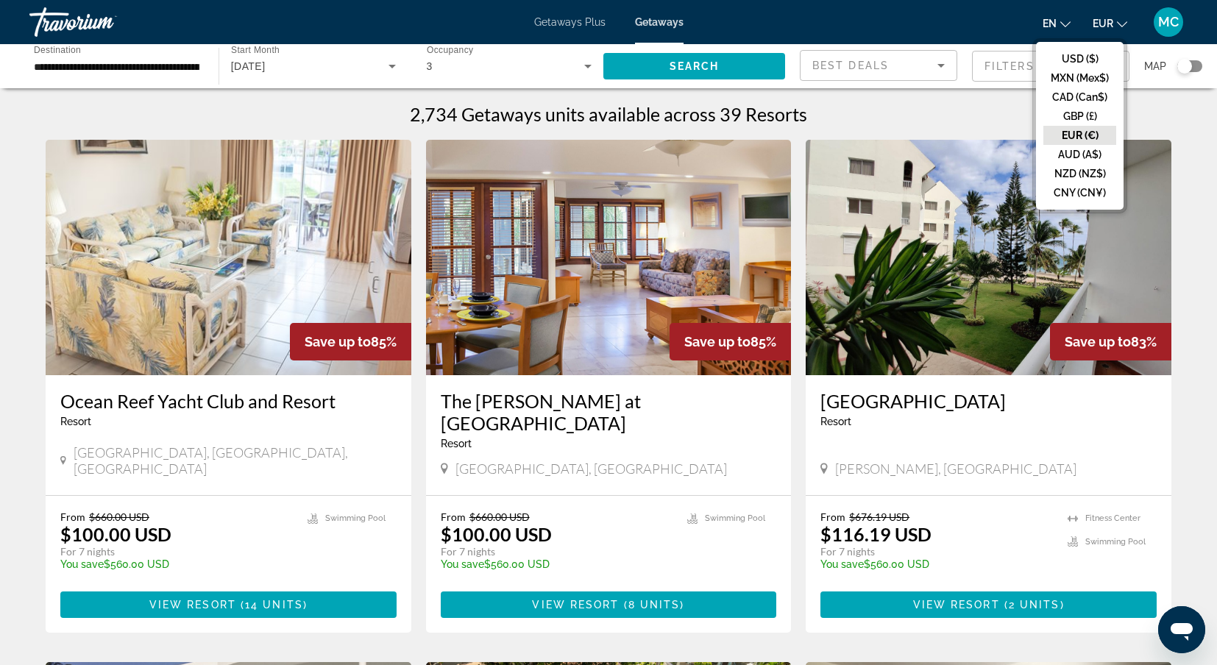
click at [1072, 128] on button "EUR (€)" at bounding box center [1080, 135] width 73 height 19
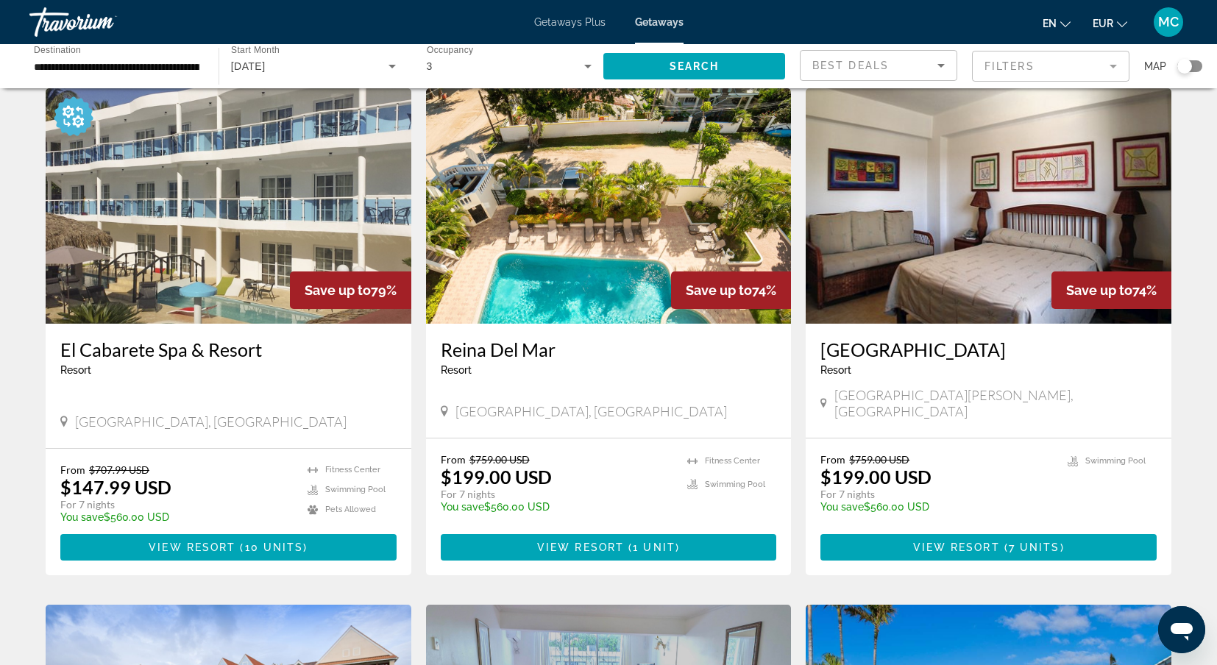
scroll to position [574, 0]
click at [592, 223] on img "Main content" at bounding box center [609, 206] width 366 height 236
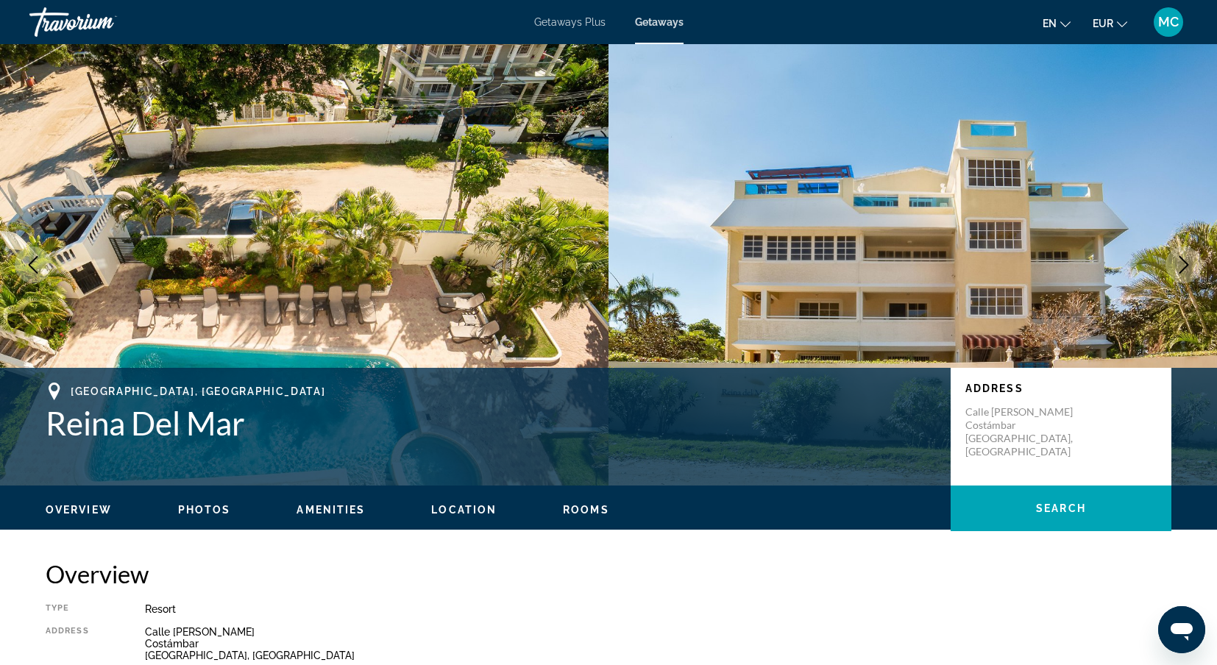
drag, startPoint x: 871, startPoint y: 237, endPoint x: 871, endPoint y: 252, distance: 14.7
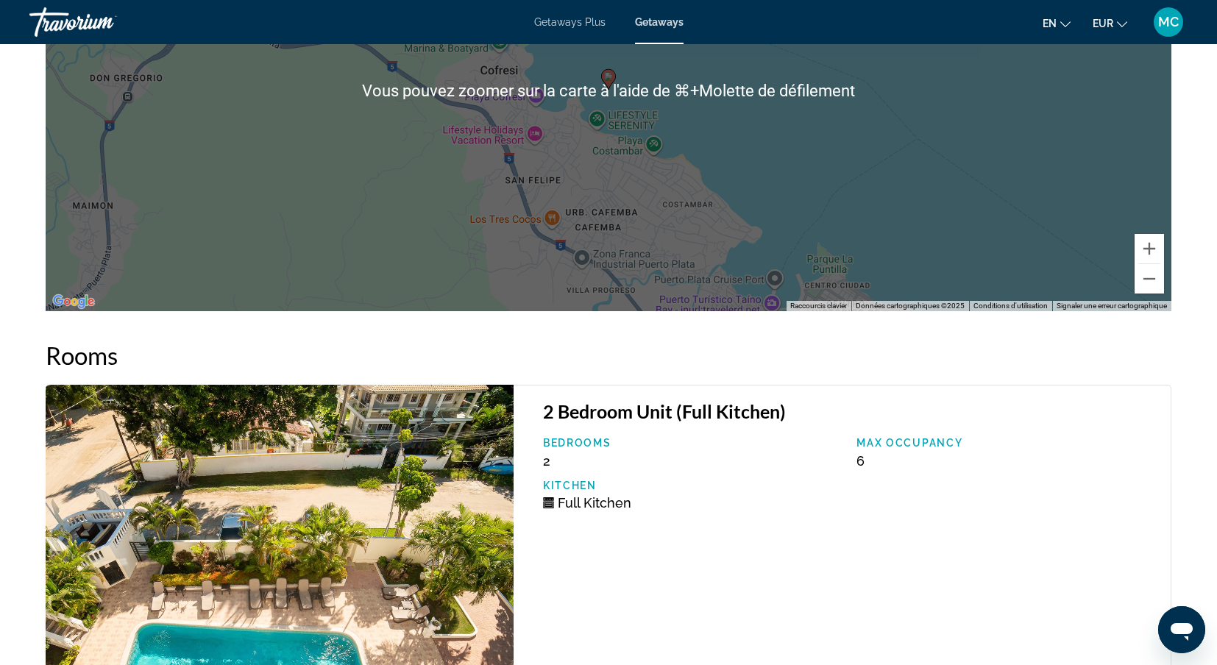
scroll to position [2135, 0]
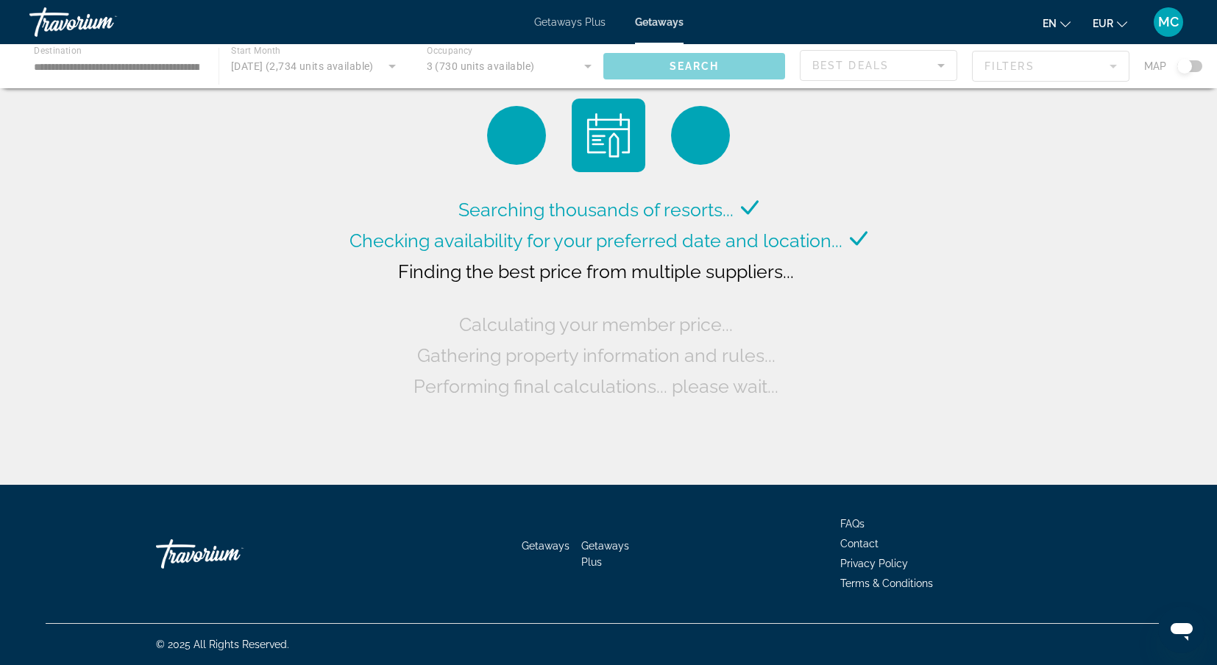
click at [78, 65] on div "Main content" at bounding box center [608, 66] width 1217 height 44
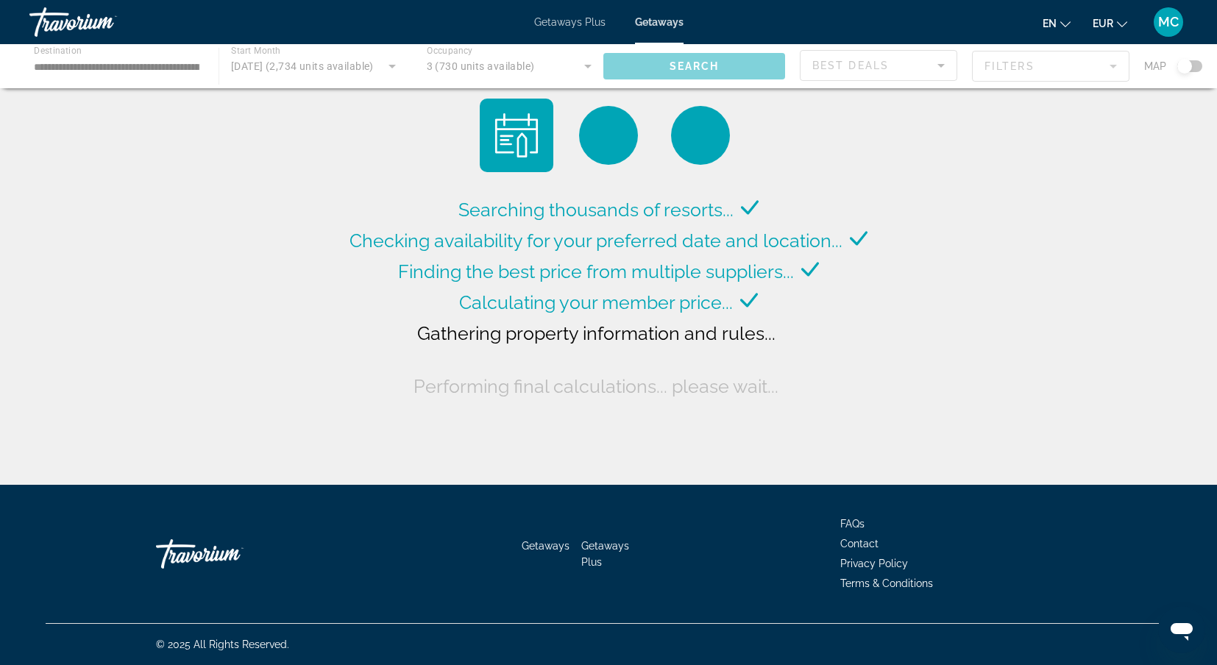
click at [78, 65] on div "Main content" at bounding box center [608, 66] width 1217 height 44
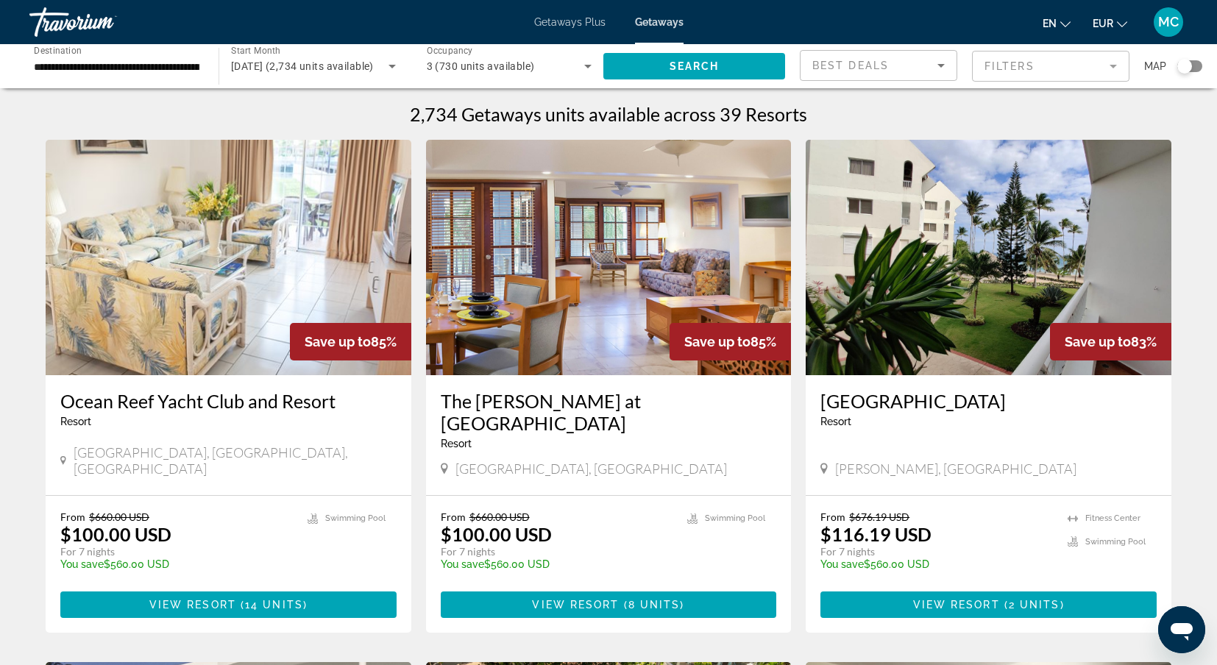
click at [78, 65] on input "**********" at bounding box center [117, 67] width 166 height 18
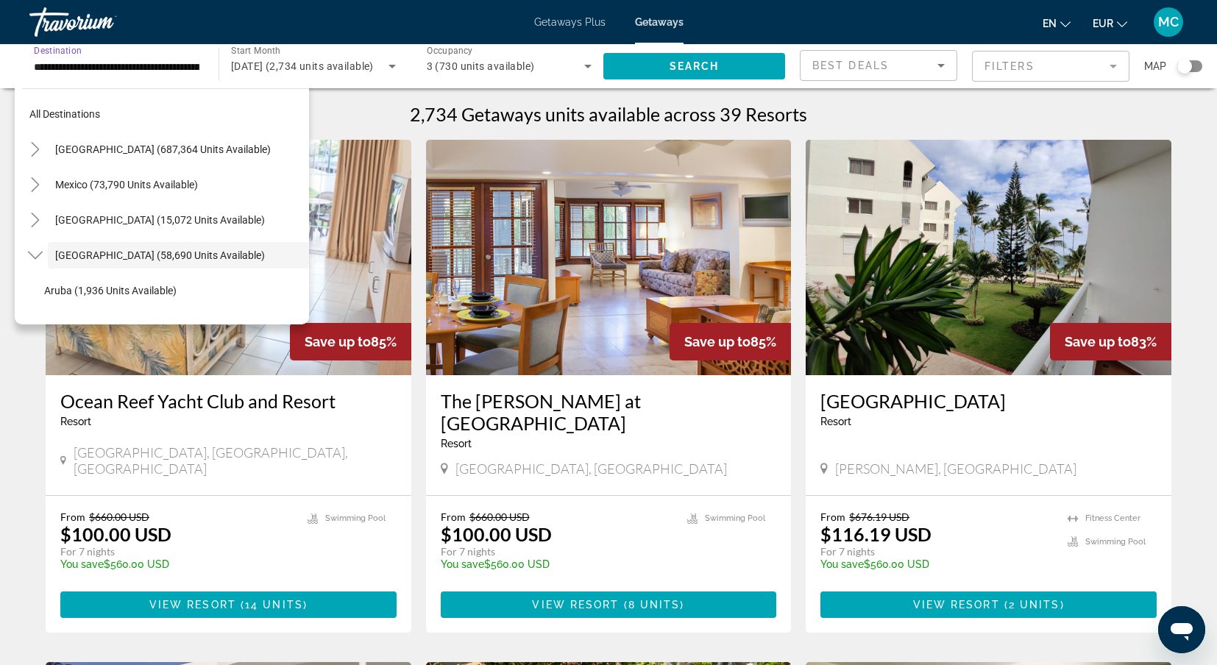
scroll to position [52, 0]
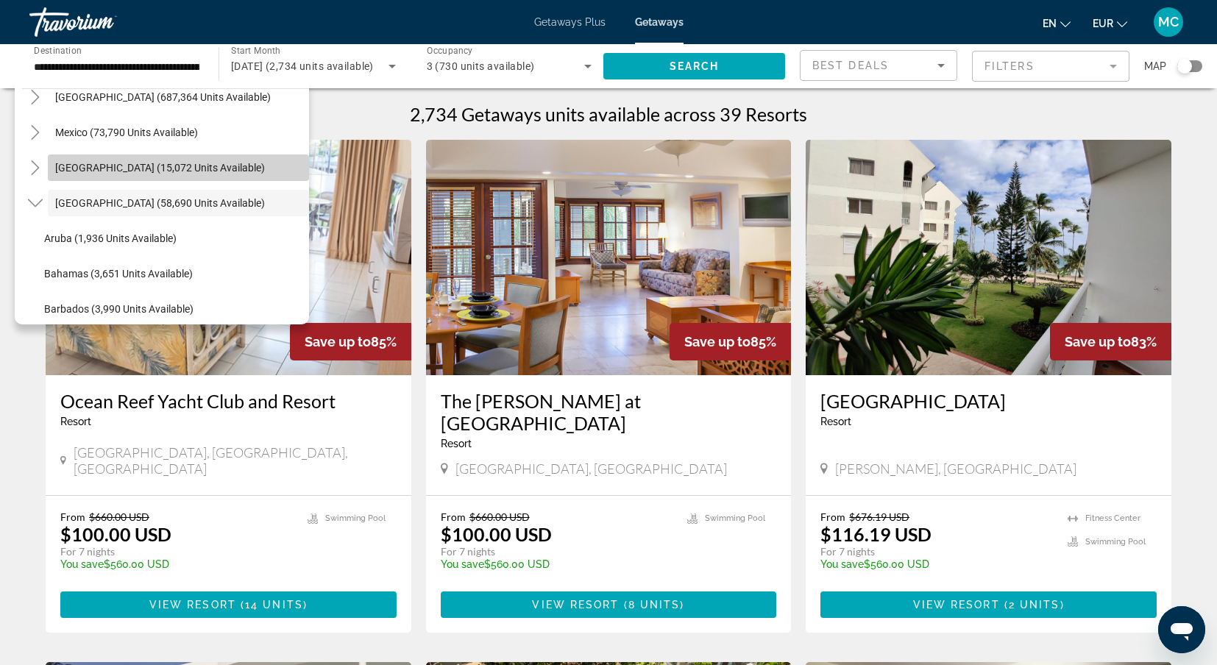
click at [92, 166] on span "[GEOGRAPHIC_DATA] (15,072 units available)" at bounding box center [160, 168] width 210 height 12
type input "**********"
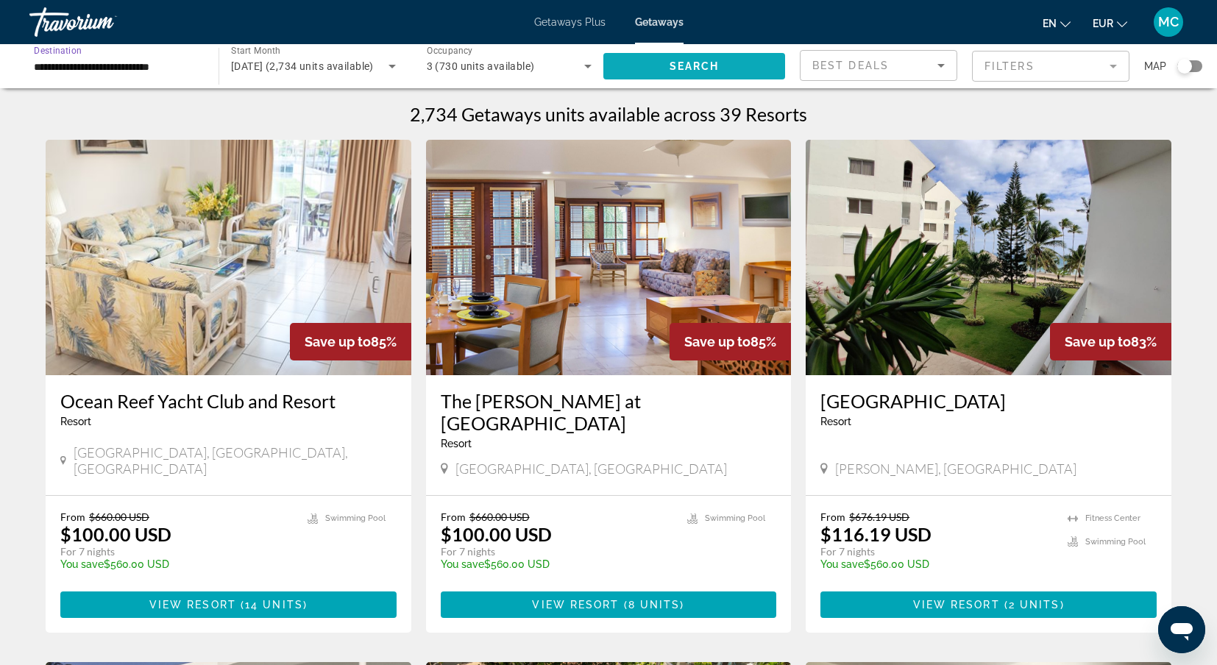
click at [619, 70] on span "Search widget" at bounding box center [695, 66] width 182 height 35
